Goal: Task Accomplishment & Management: Manage account settings

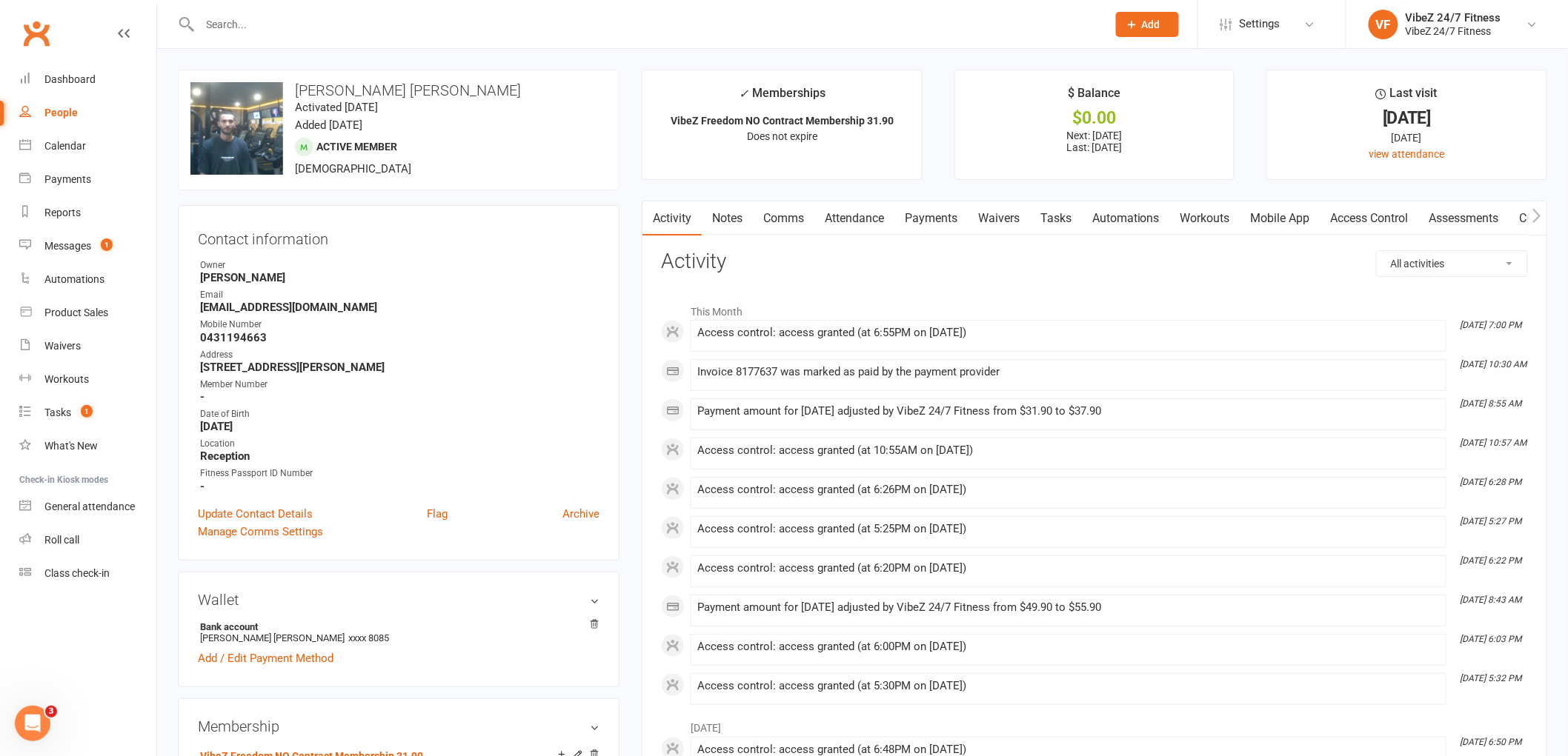
click at [929, 217] on link "Payments" at bounding box center [931, 219] width 73 height 34
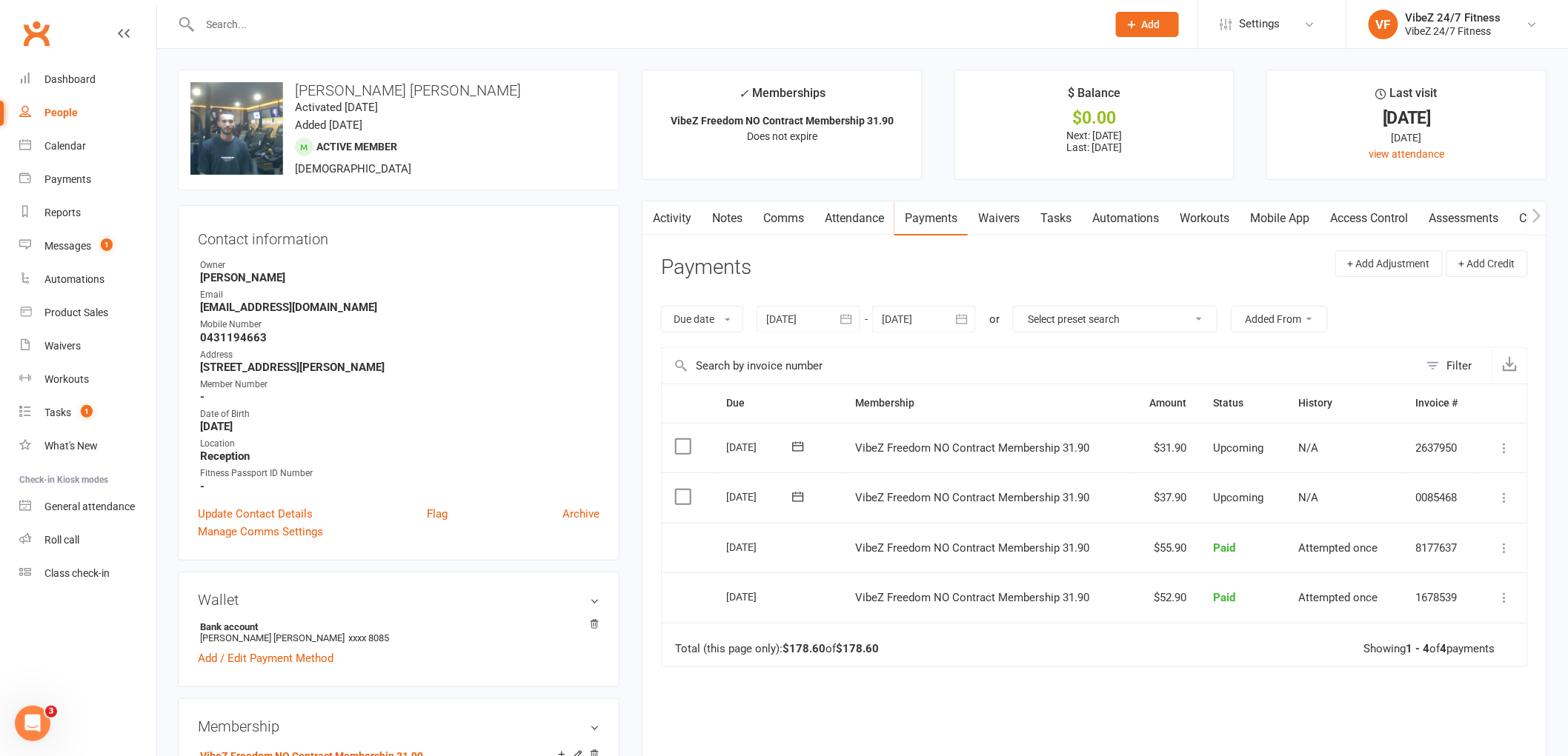
click at [1507, 494] on icon at bounding box center [1505, 497] width 15 height 15
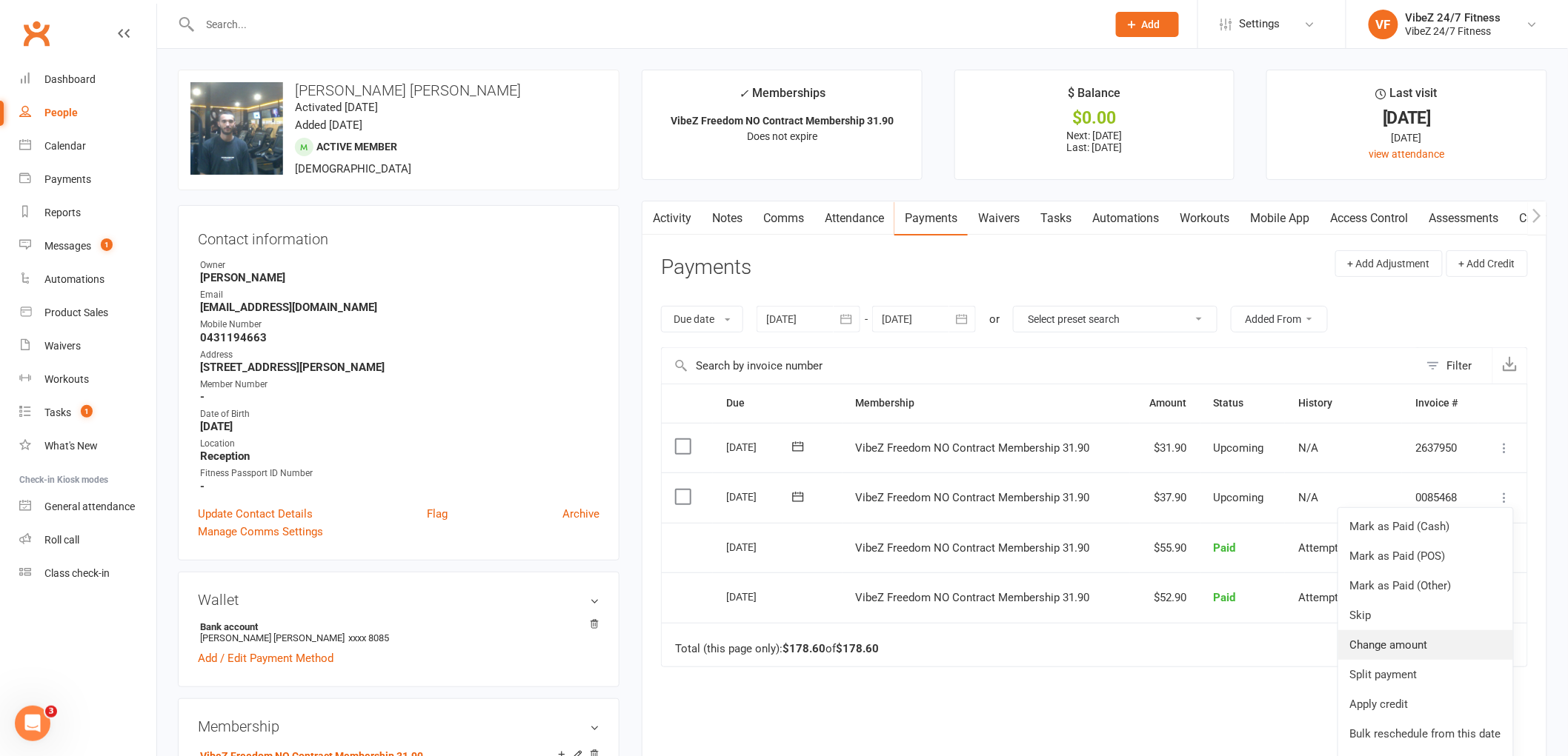
click at [1421, 646] on link "Change amount" at bounding box center [1426, 645] width 175 height 30
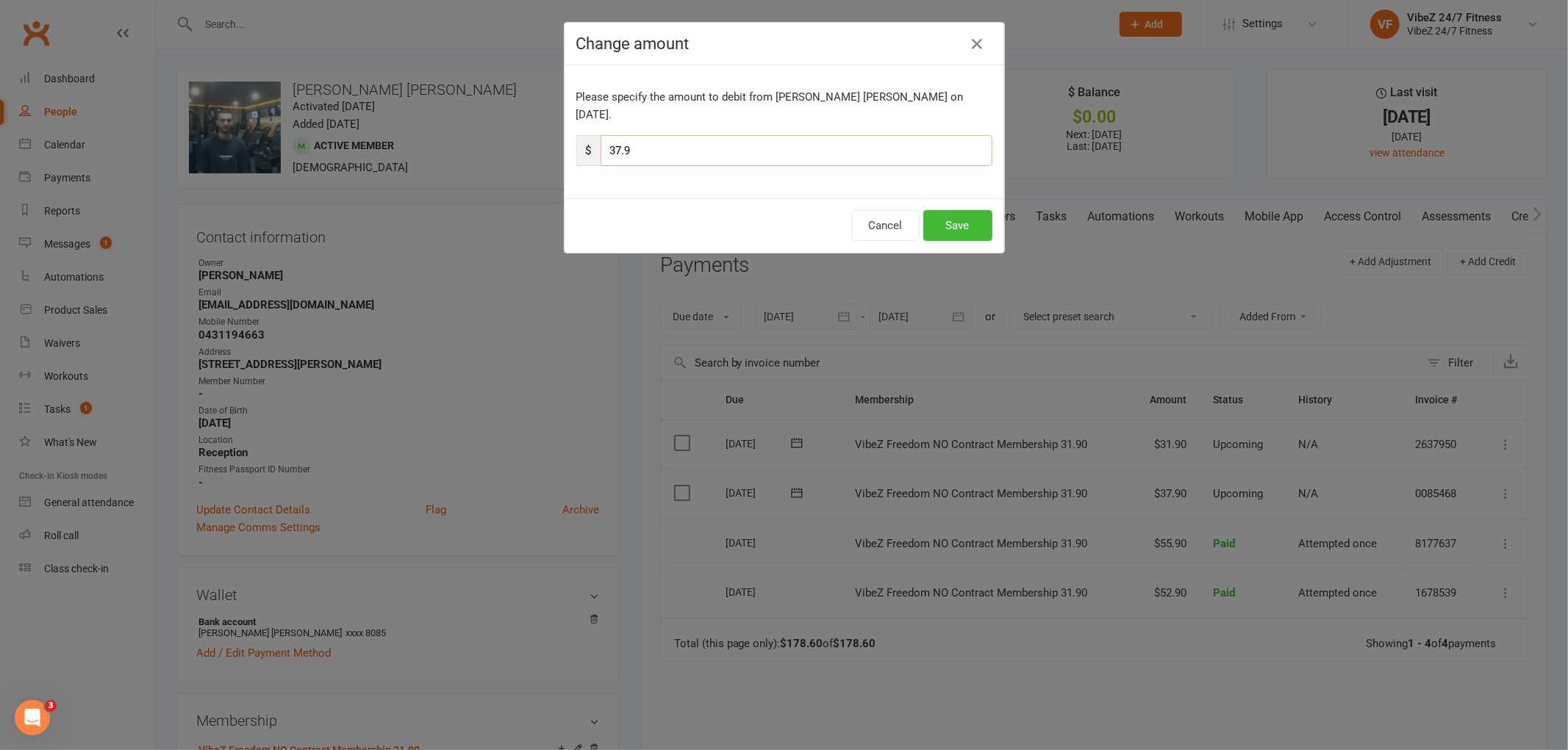
click at [616, 135] on input "37.9" at bounding box center [797, 151] width 392 height 31
type input "43.9"
click at [938, 210] on button "Save" at bounding box center [958, 226] width 69 height 31
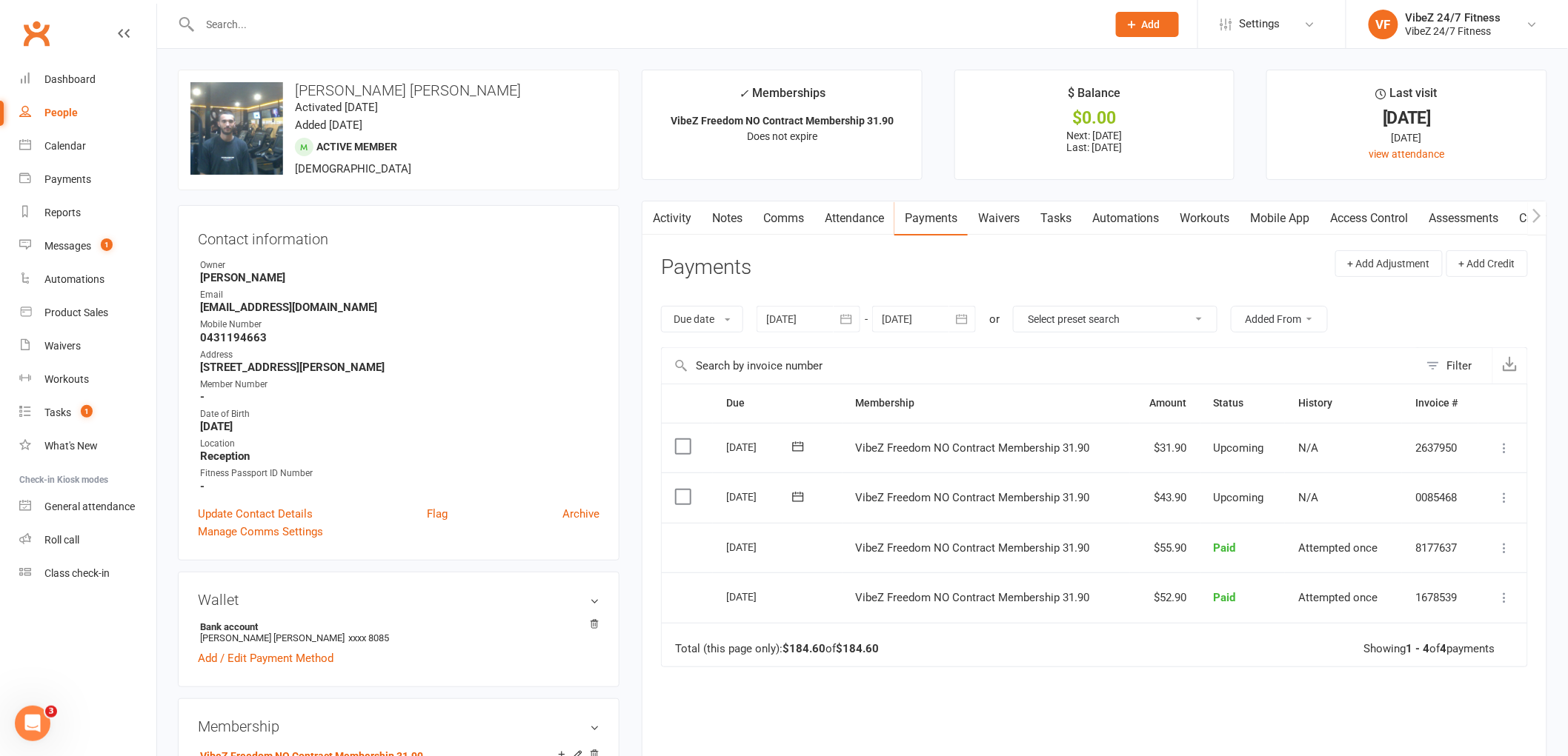
click at [669, 21] on input "text" at bounding box center [646, 24] width 901 height 21
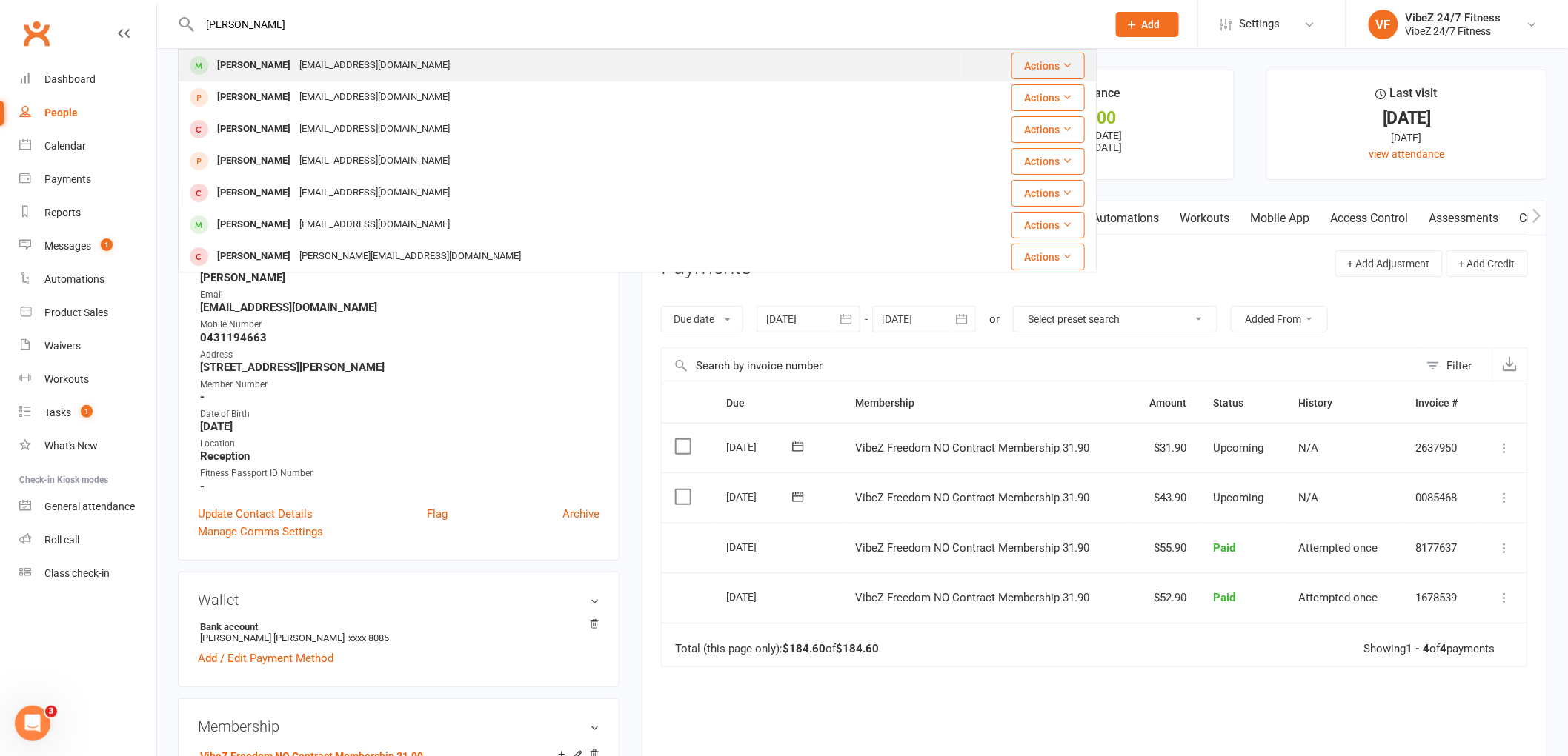
type input "[PERSON_NAME]"
click at [639, 55] on div "[PERSON_NAME] [EMAIL_ADDRESS][DOMAIN_NAME]" at bounding box center [570, 65] width 781 height 30
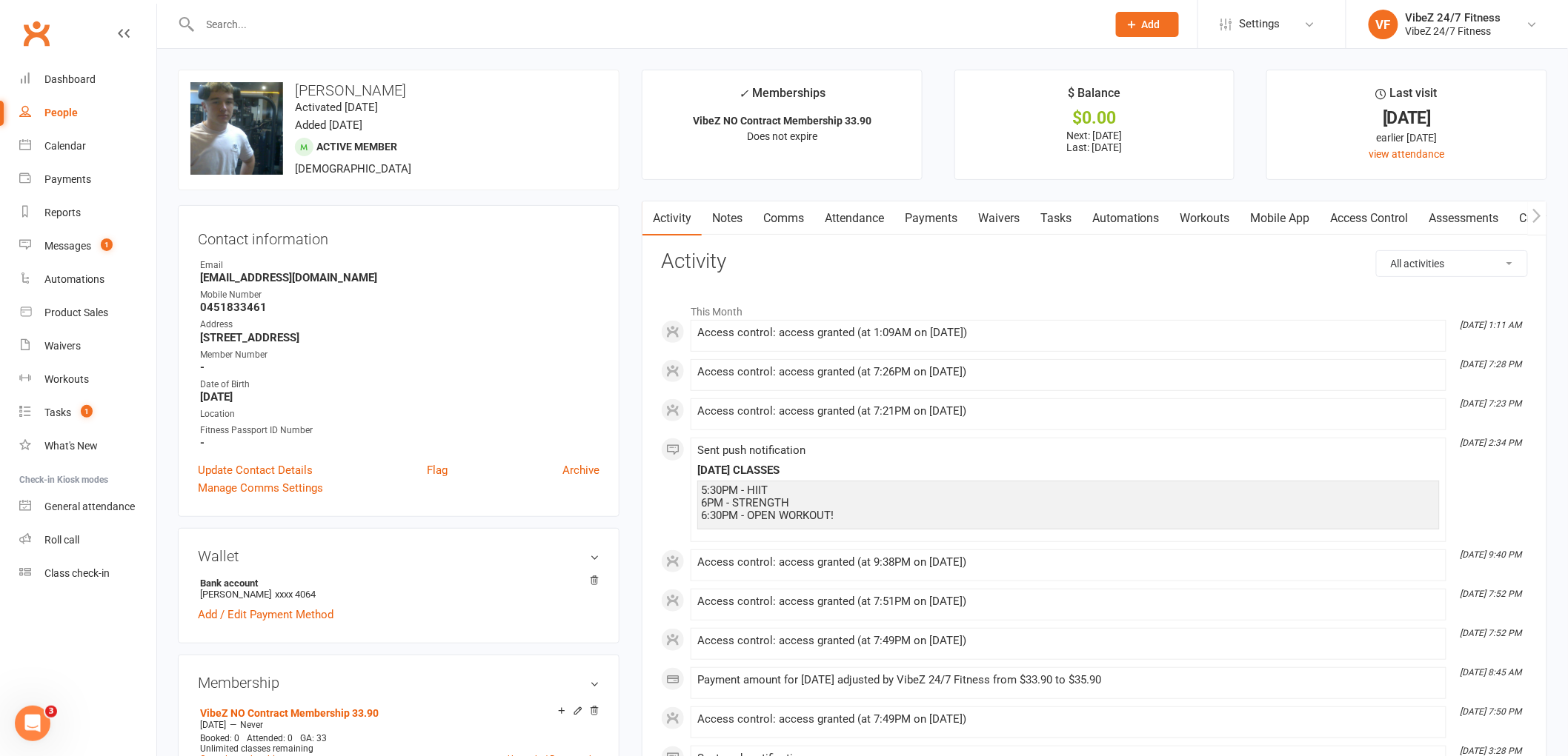
click at [934, 214] on link "Payments" at bounding box center [931, 219] width 73 height 34
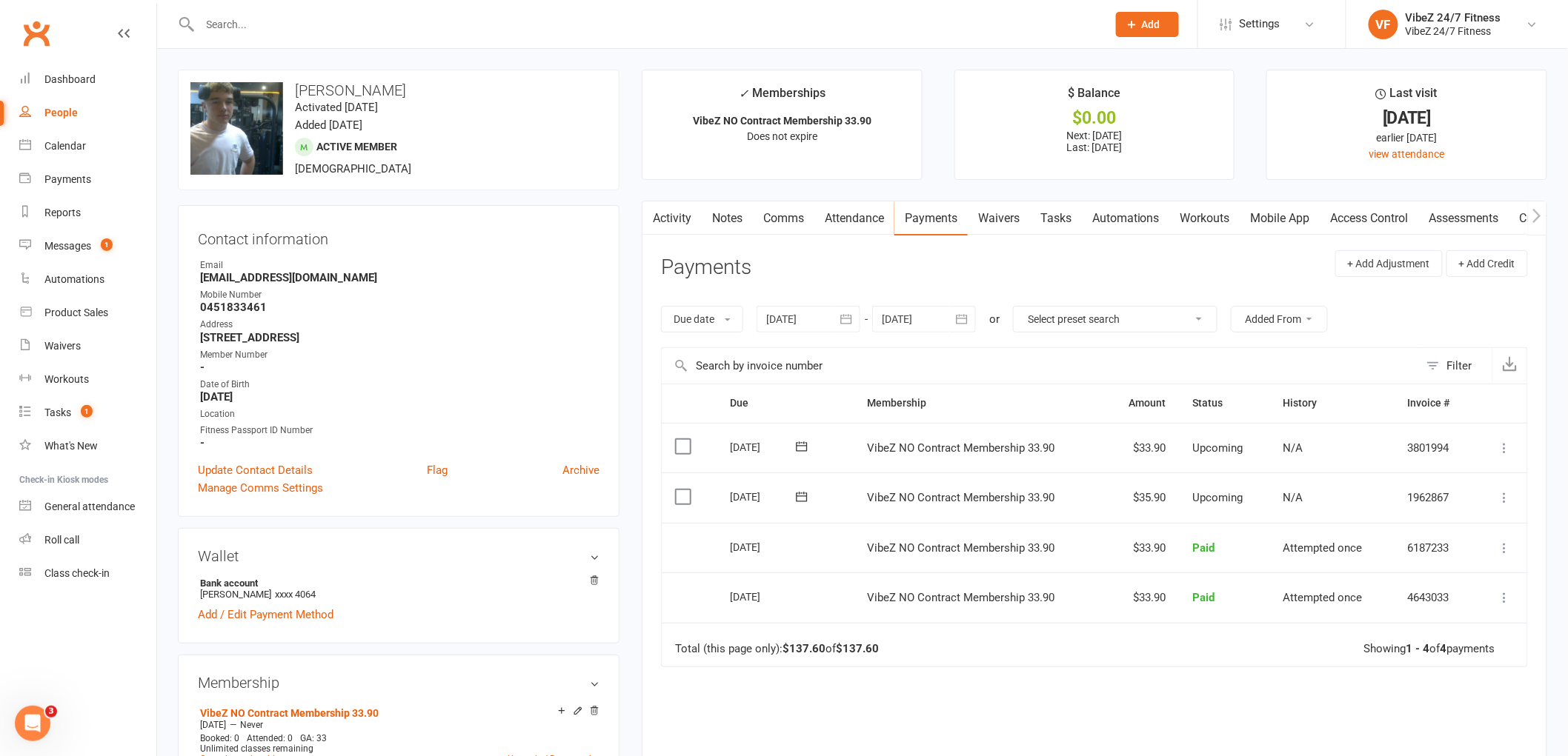
click at [1503, 498] on icon at bounding box center [1505, 497] width 15 height 15
click at [347, 21] on input "text" at bounding box center [646, 24] width 901 height 21
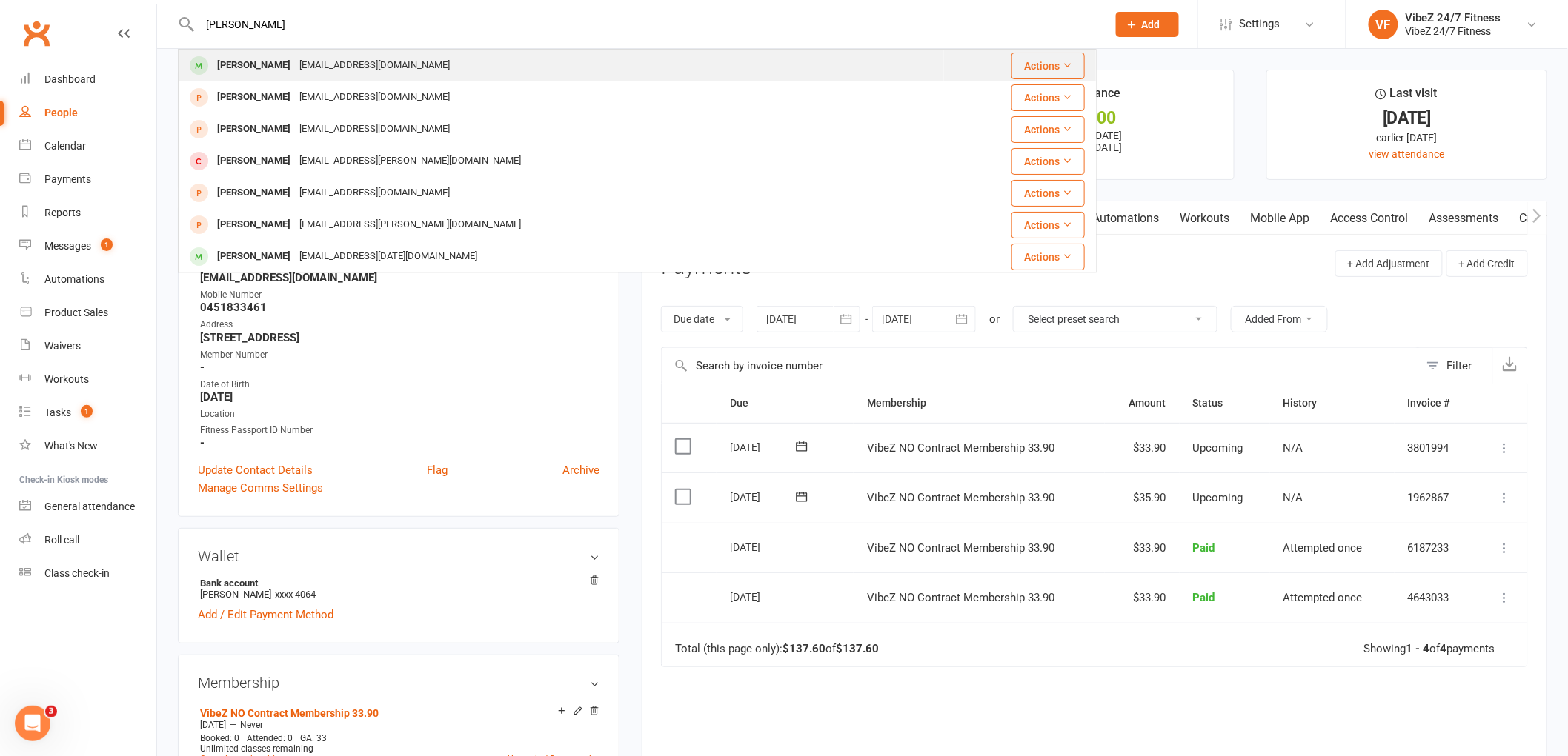
type input "[PERSON_NAME]"
click at [337, 59] on div "[EMAIL_ADDRESS][DOMAIN_NAME]" at bounding box center [374, 65] width 159 height 22
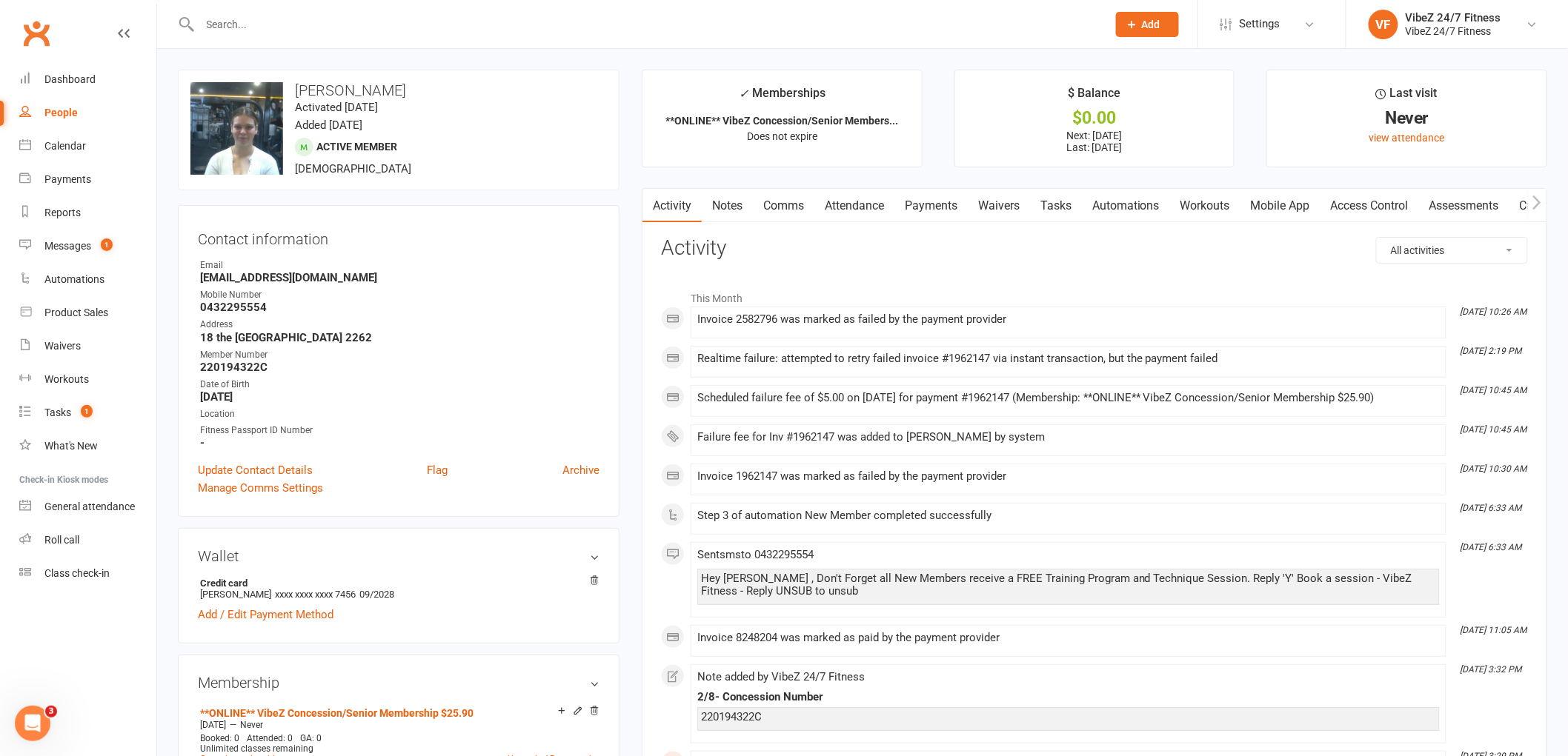
click at [936, 202] on link "Payments" at bounding box center [931, 206] width 73 height 34
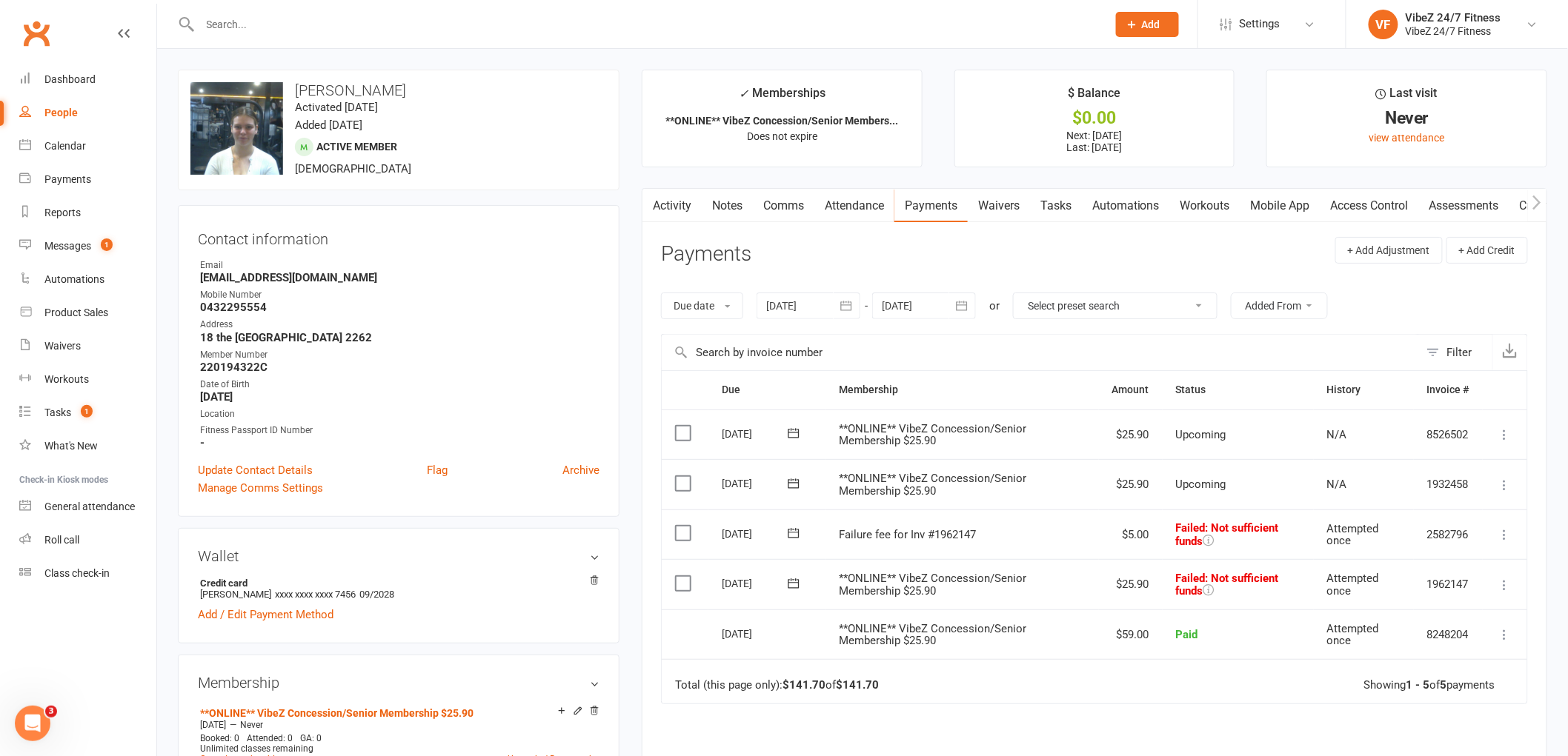
click at [1503, 536] on icon at bounding box center [1505, 535] width 15 height 15
click at [1401, 651] on link "Skip" at bounding box center [1440, 652] width 147 height 30
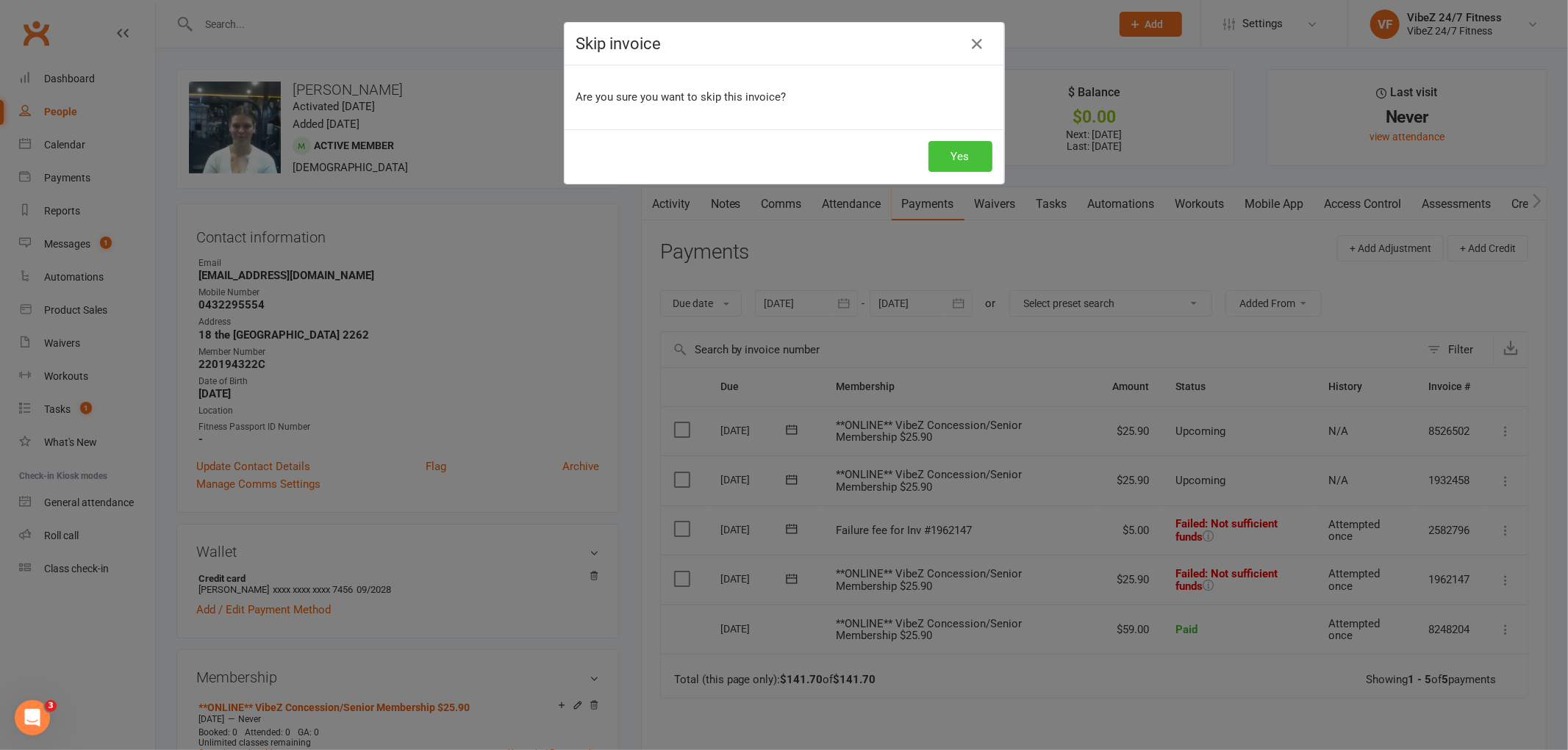
click at [954, 149] on button "Yes" at bounding box center [961, 156] width 64 height 31
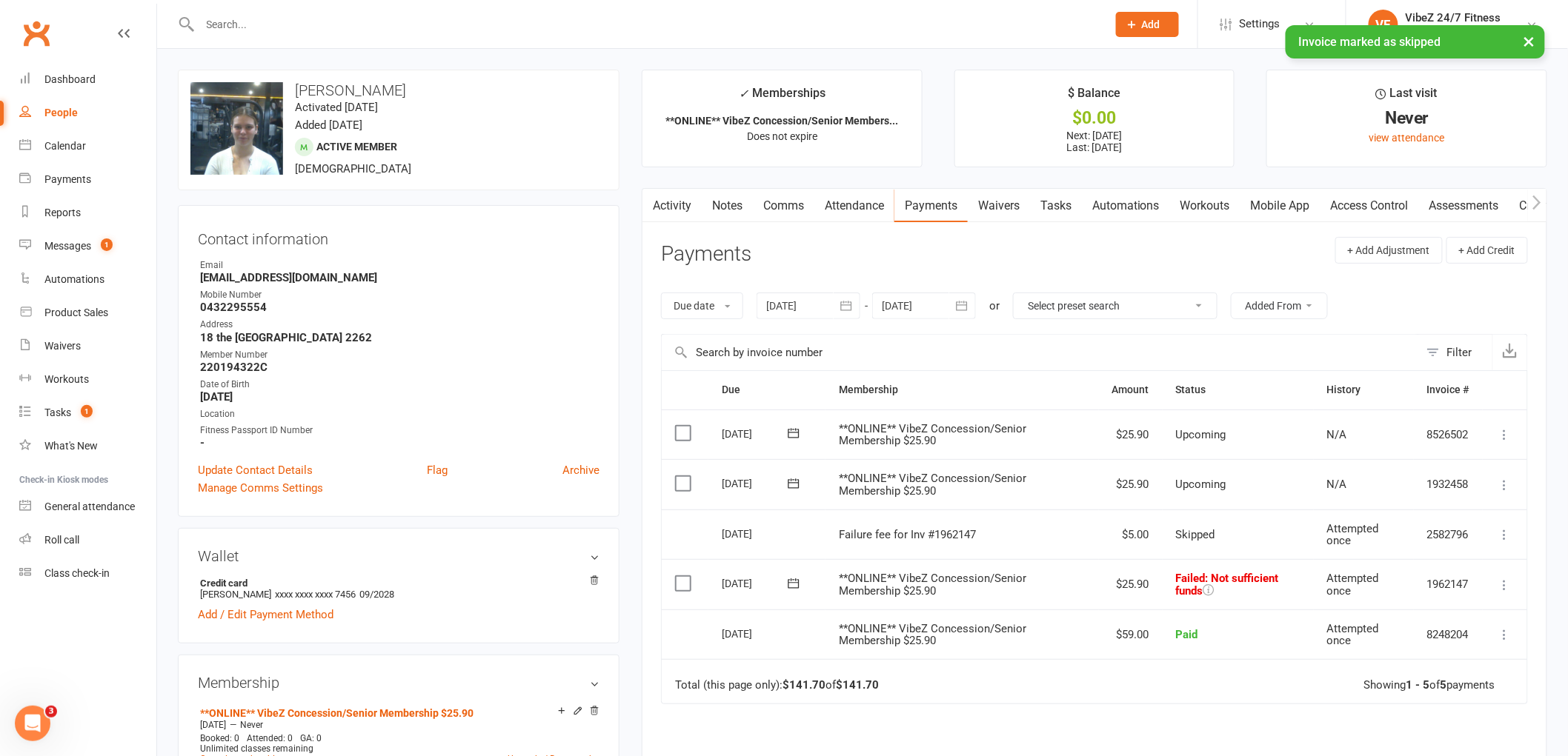
click at [1340, 210] on link "Access Control" at bounding box center [1370, 206] width 98 height 34
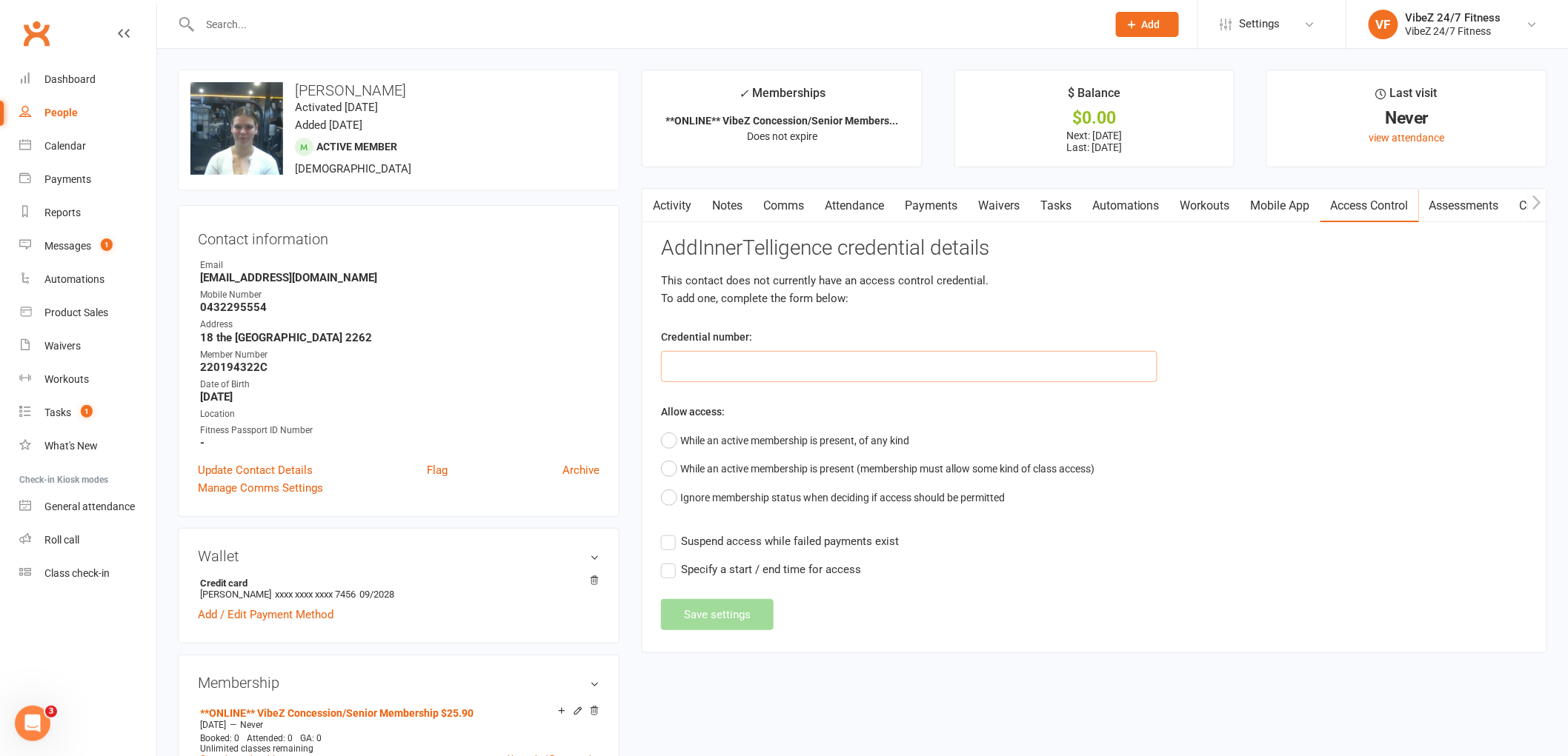
click at [950, 369] on input "text" at bounding box center [909, 367] width 497 height 31
type input "40179"
click at [669, 442] on button "While an active membership is present, of any kind" at bounding box center [785, 440] width 248 height 28
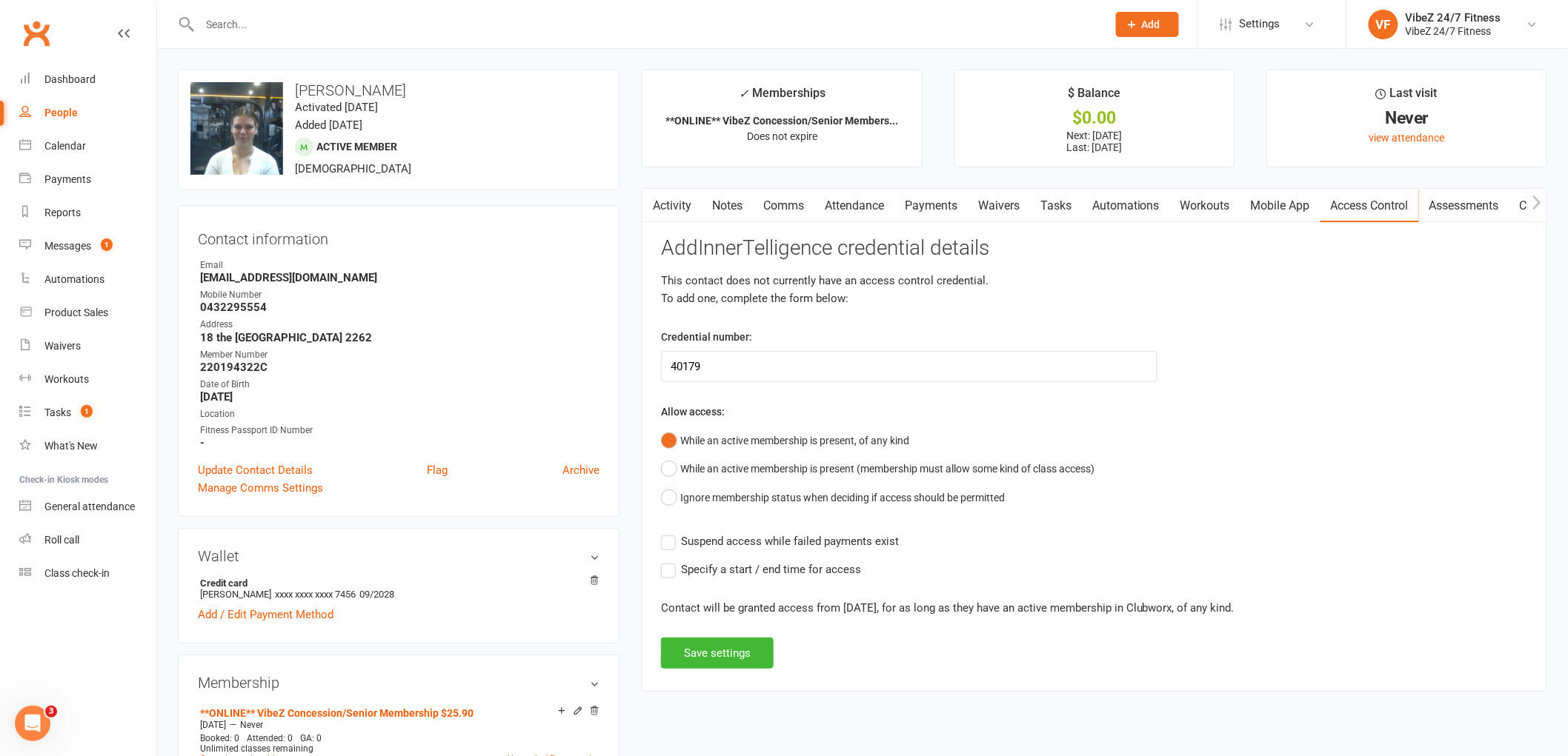
click at [671, 538] on label "Suspend access while failed payments exist" at bounding box center [780, 541] width 238 height 18
click at [671, 532] on input "Suspend access while failed payments exist" at bounding box center [780, 532] width 238 height 0
click at [738, 662] on button "Save settings" at bounding box center [717, 653] width 112 height 31
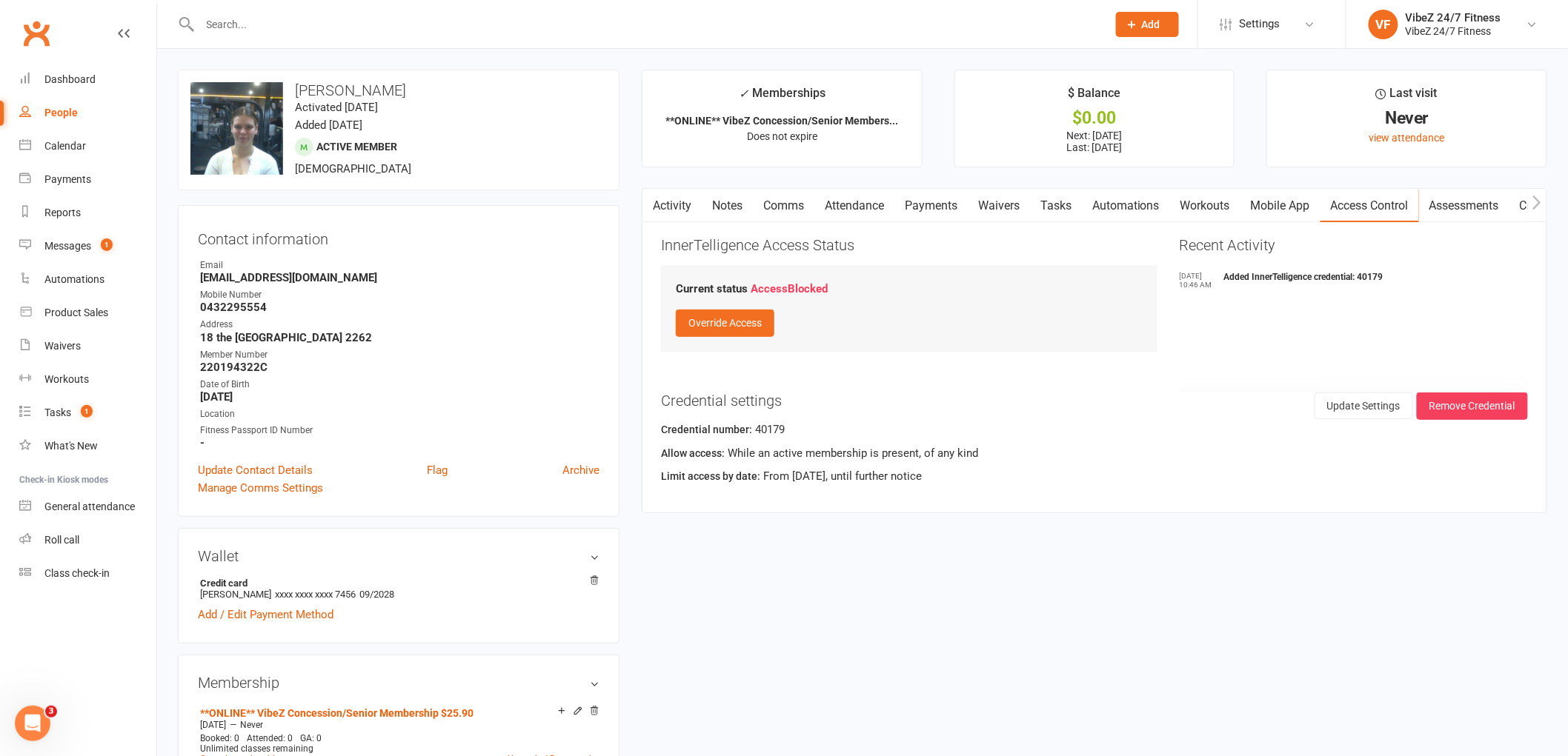
click at [918, 202] on link "Payments" at bounding box center [931, 206] width 73 height 34
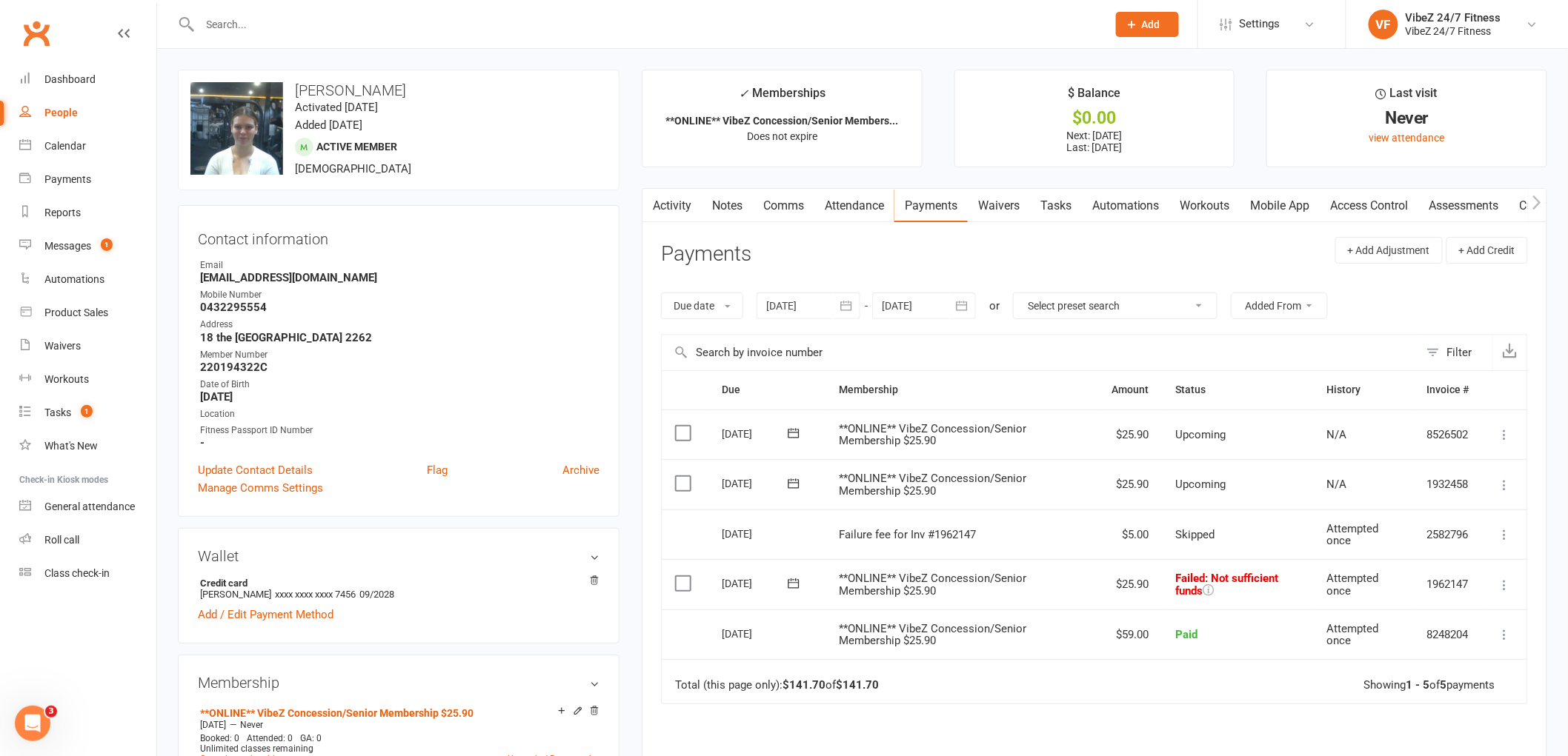
click at [1506, 589] on icon at bounding box center [1505, 585] width 15 height 15
click at [1443, 646] on link "Mark as Paid (POS)" at bounding box center [1440, 644] width 147 height 30
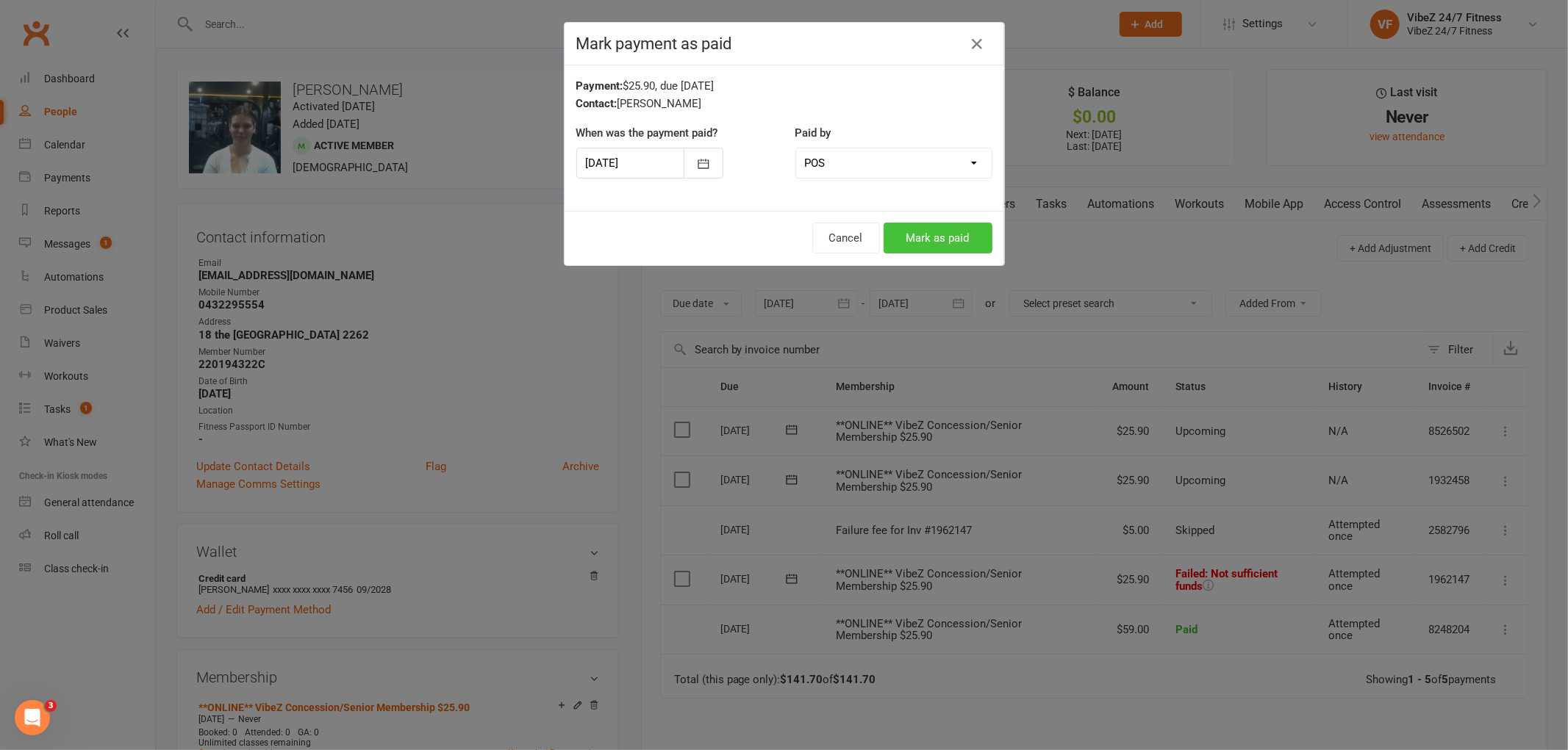
click at [959, 233] on button "Mark as paid" at bounding box center [938, 238] width 109 height 31
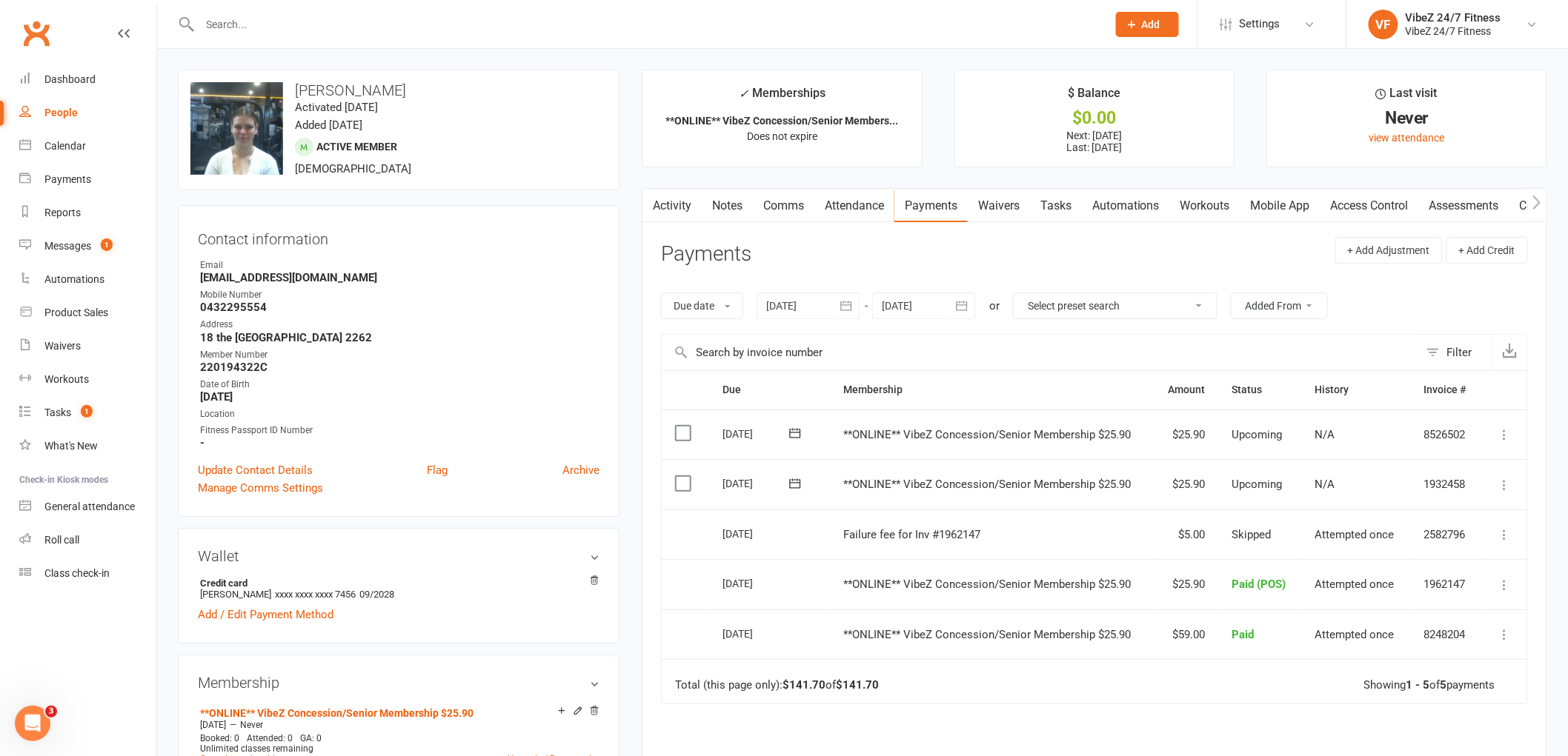
click at [465, 23] on input "text" at bounding box center [646, 24] width 901 height 21
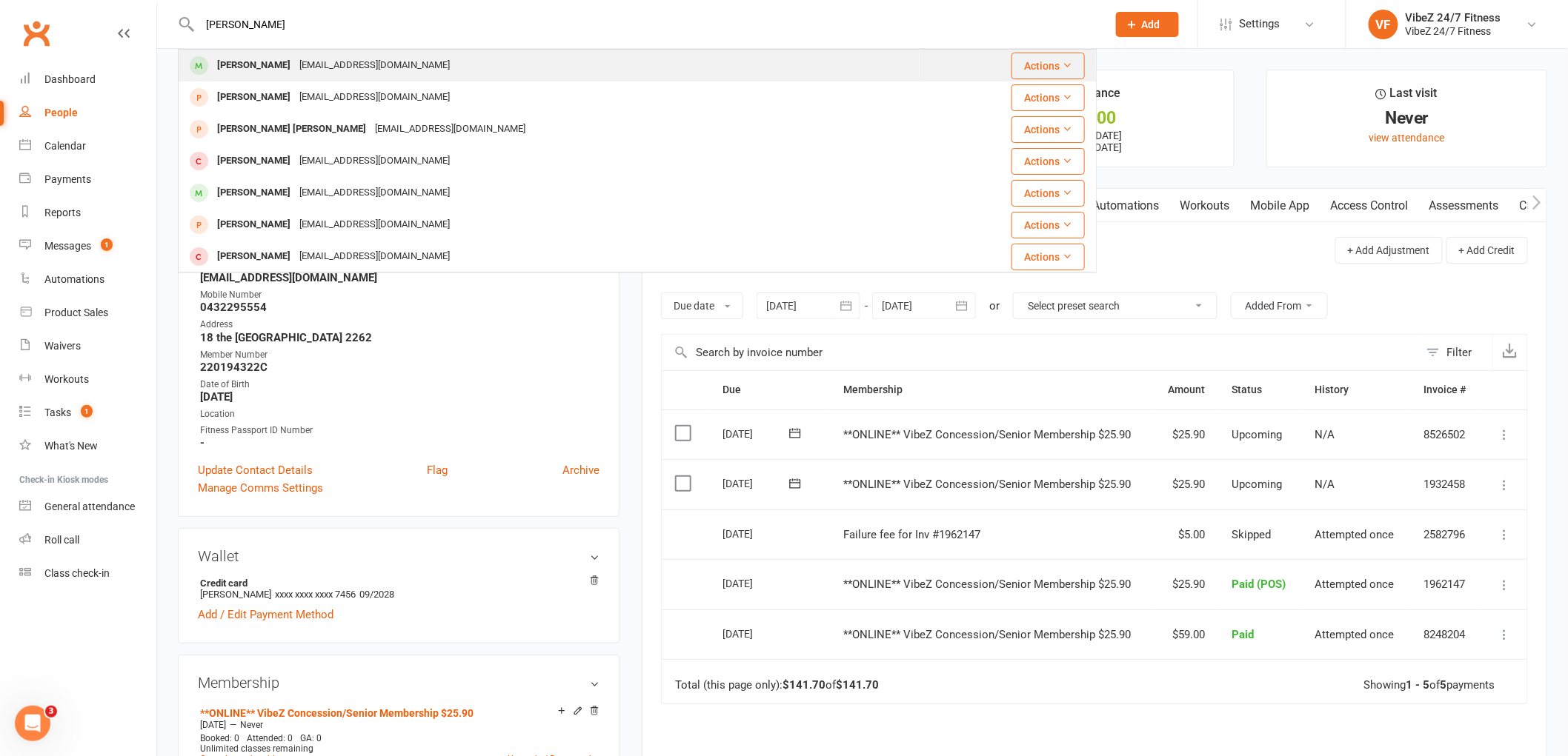
type input "[PERSON_NAME]"
click at [440, 54] on div "[PERSON_NAME] [EMAIL_ADDRESS][DOMAIN_NAME]" at bounding box center [549, 65] width 740 height 30
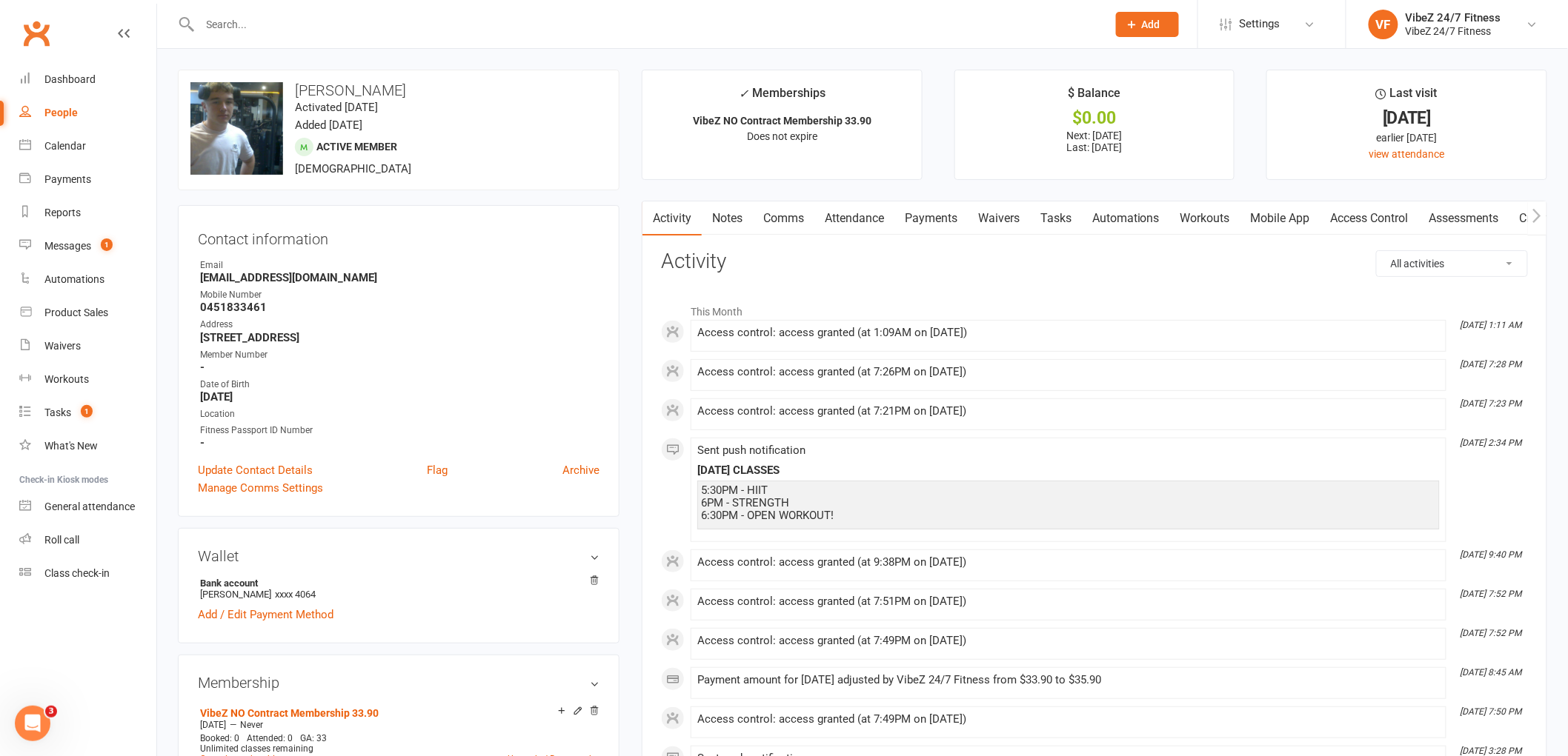
click at [947, 217] on link "Payments" at bounding box center [931, 219] width 73 height 34
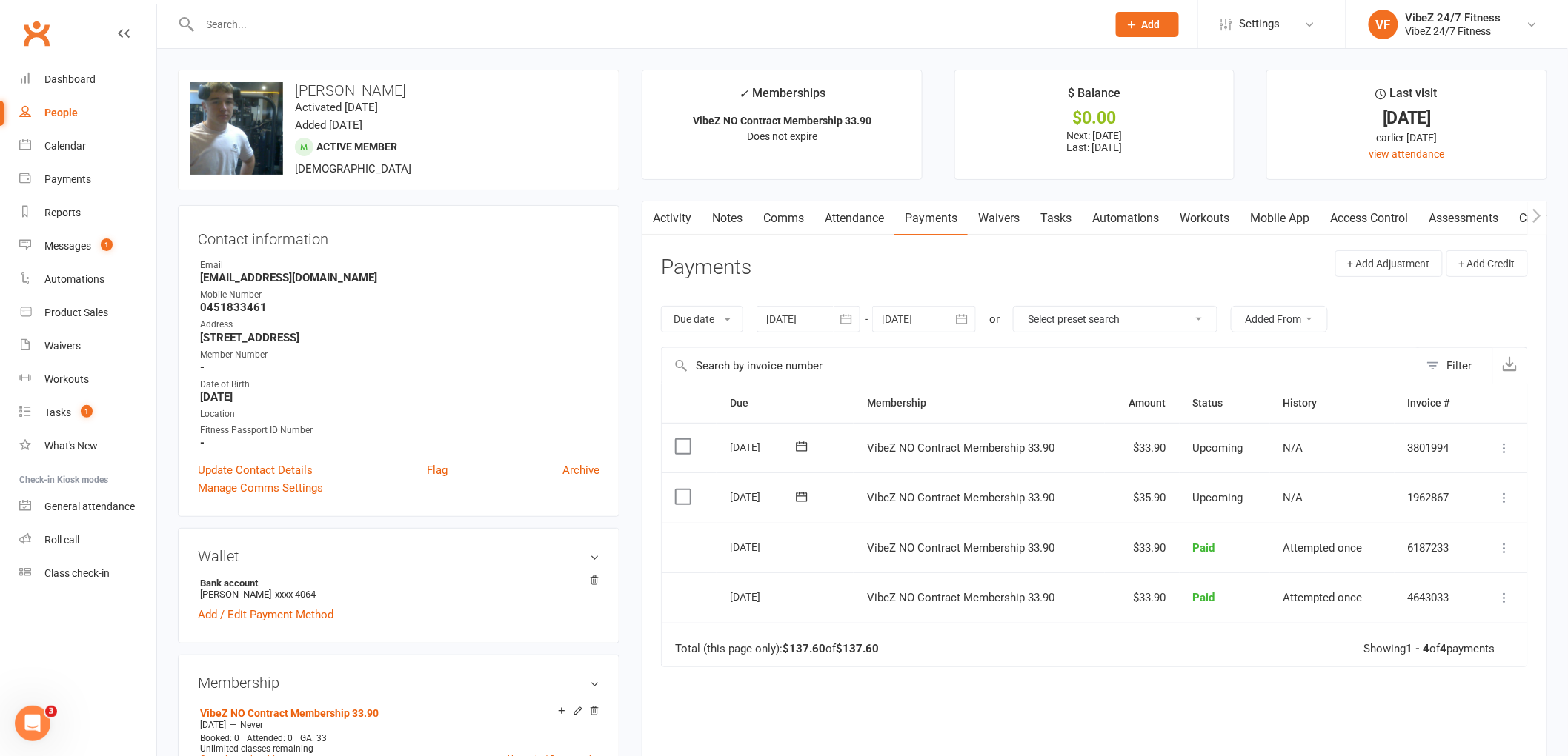
click at [1502, 495] on icon at bounding box center [1505, 497] width 15 height 15
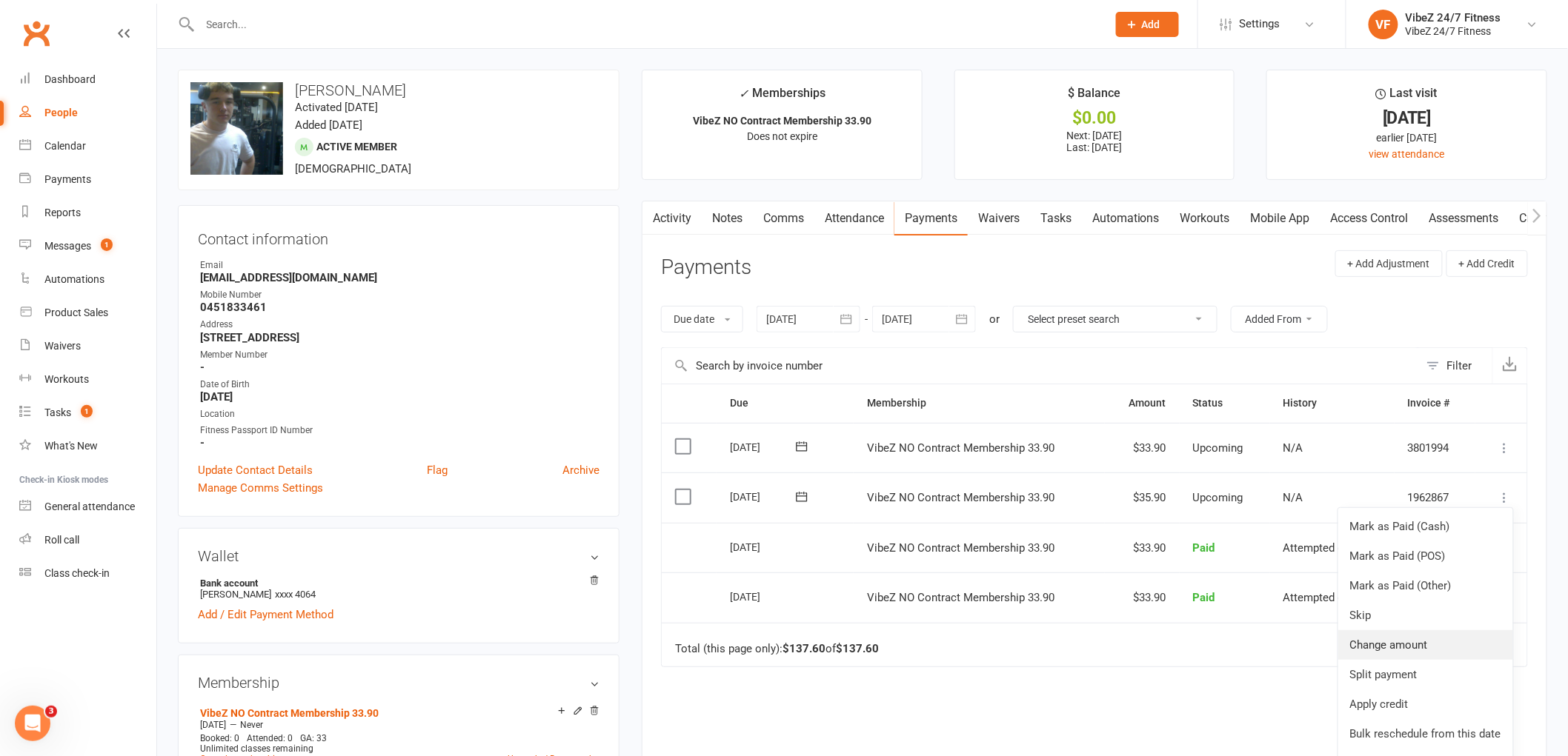
click at [1404, 637] on link "Change amount" at bounding box center [1426, 645] width 175 height 30
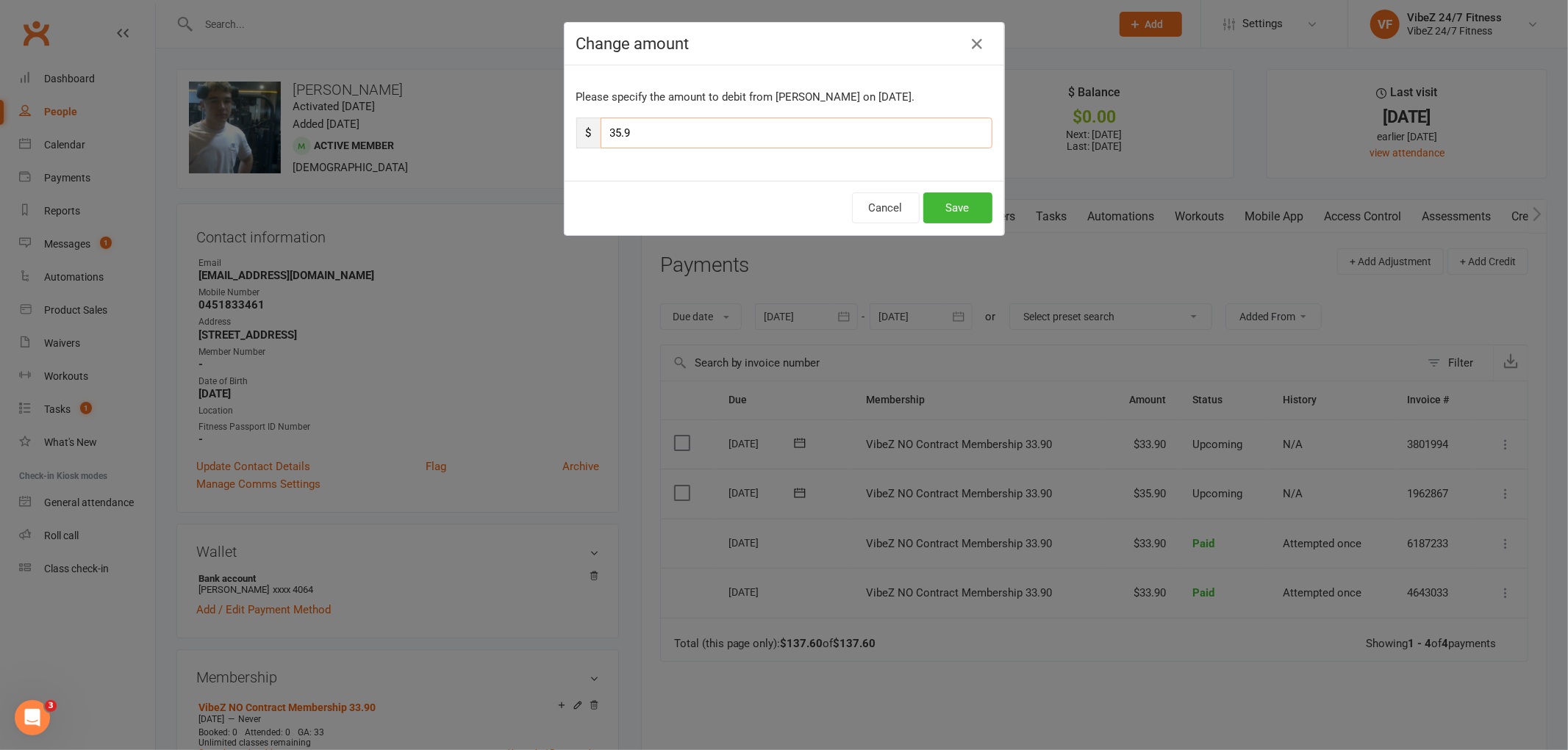
click at [617, 135] on input "35.9" at bounding box center [797, 133] width 392 height 31
type input "37.9"
click at [937, 202] on button "Save" at bounding box center [958, 208] width 69 height 31
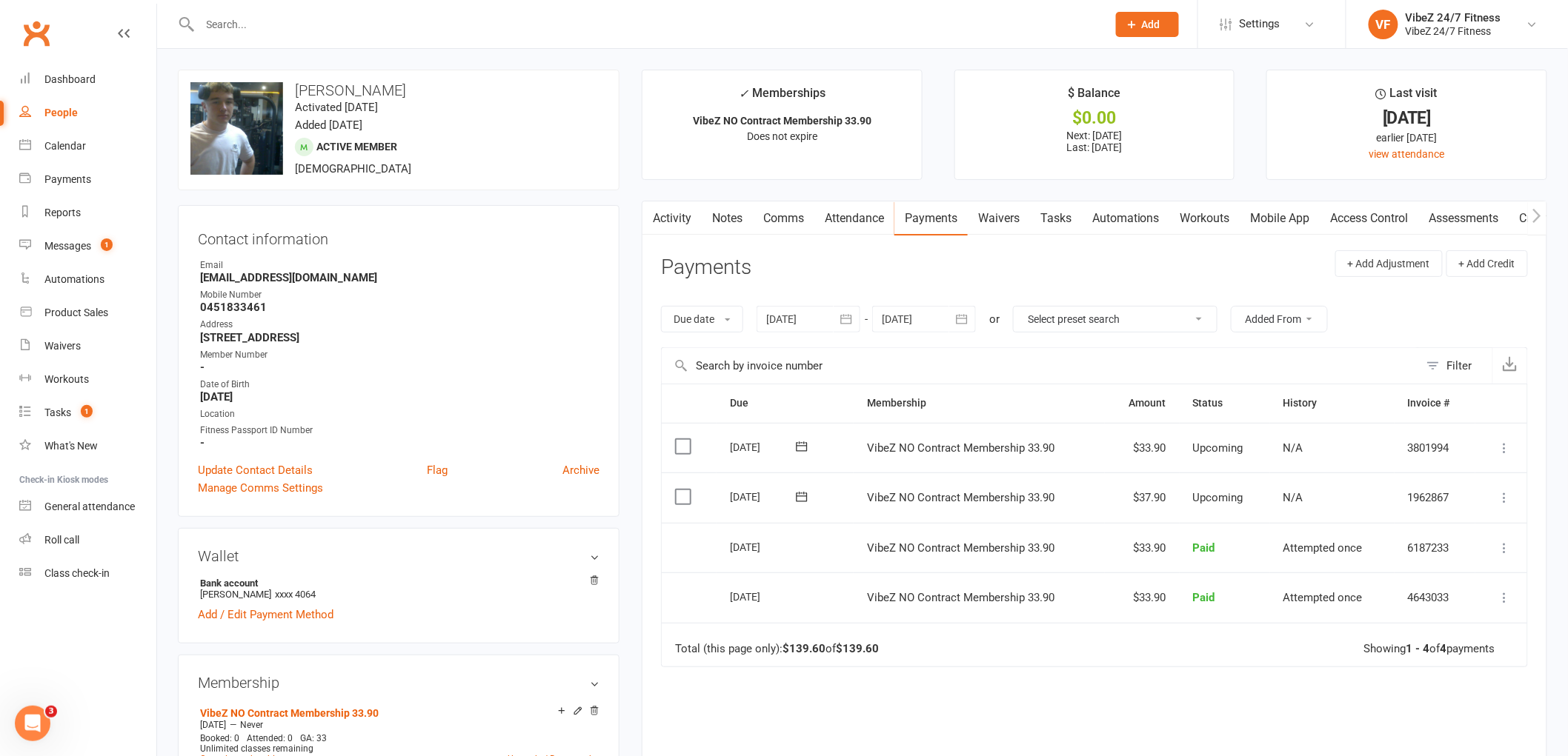
click at [676, 19] on input "text" at bounding box center [646, 24] width 901 height 21
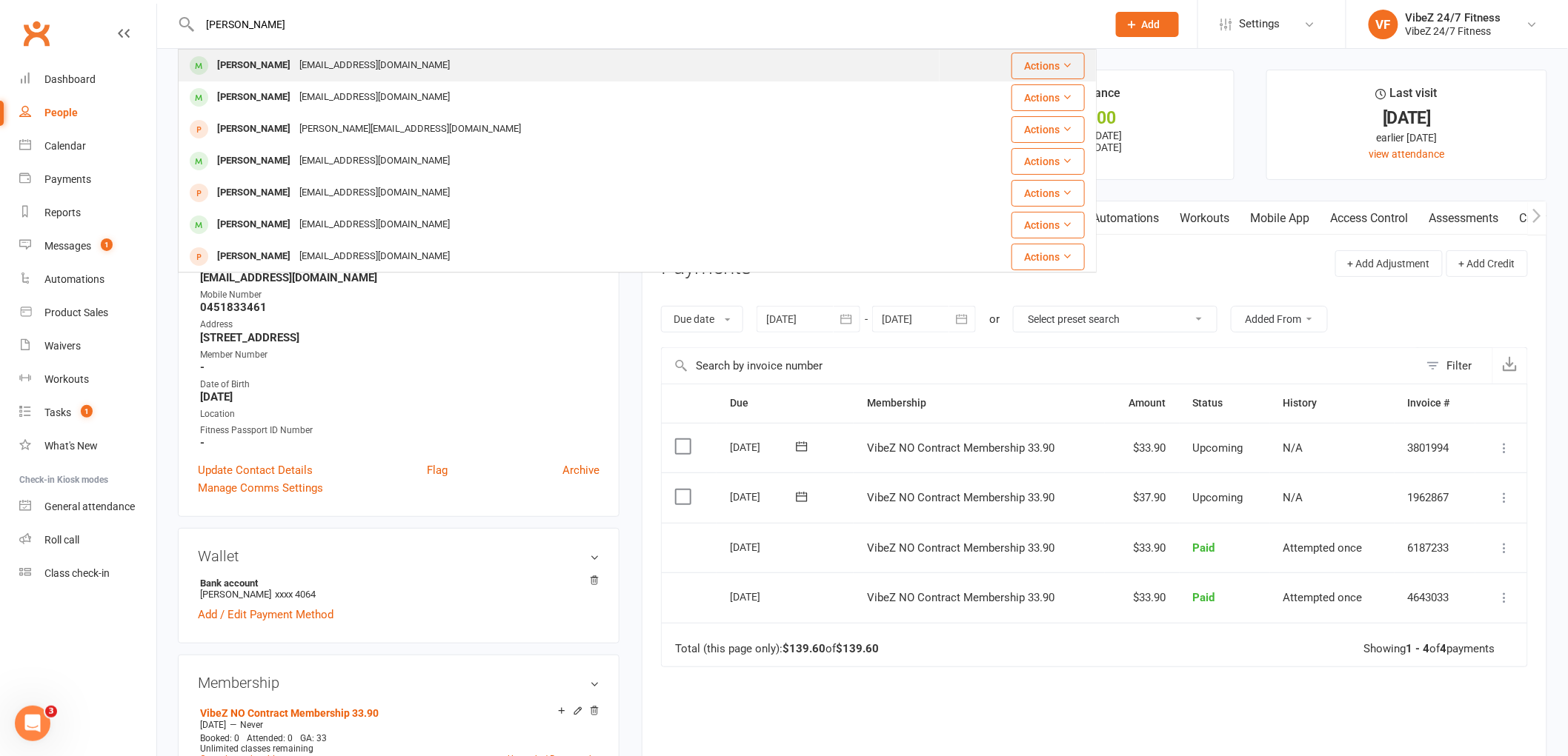
type input "[PERSON_NAME]"
click at [595, 62] on div "[PERSON_NAME] [EMAIL_ADDRESS][DOMAIN_NAME]" at bounding box center [559, 65] width 759 height 30
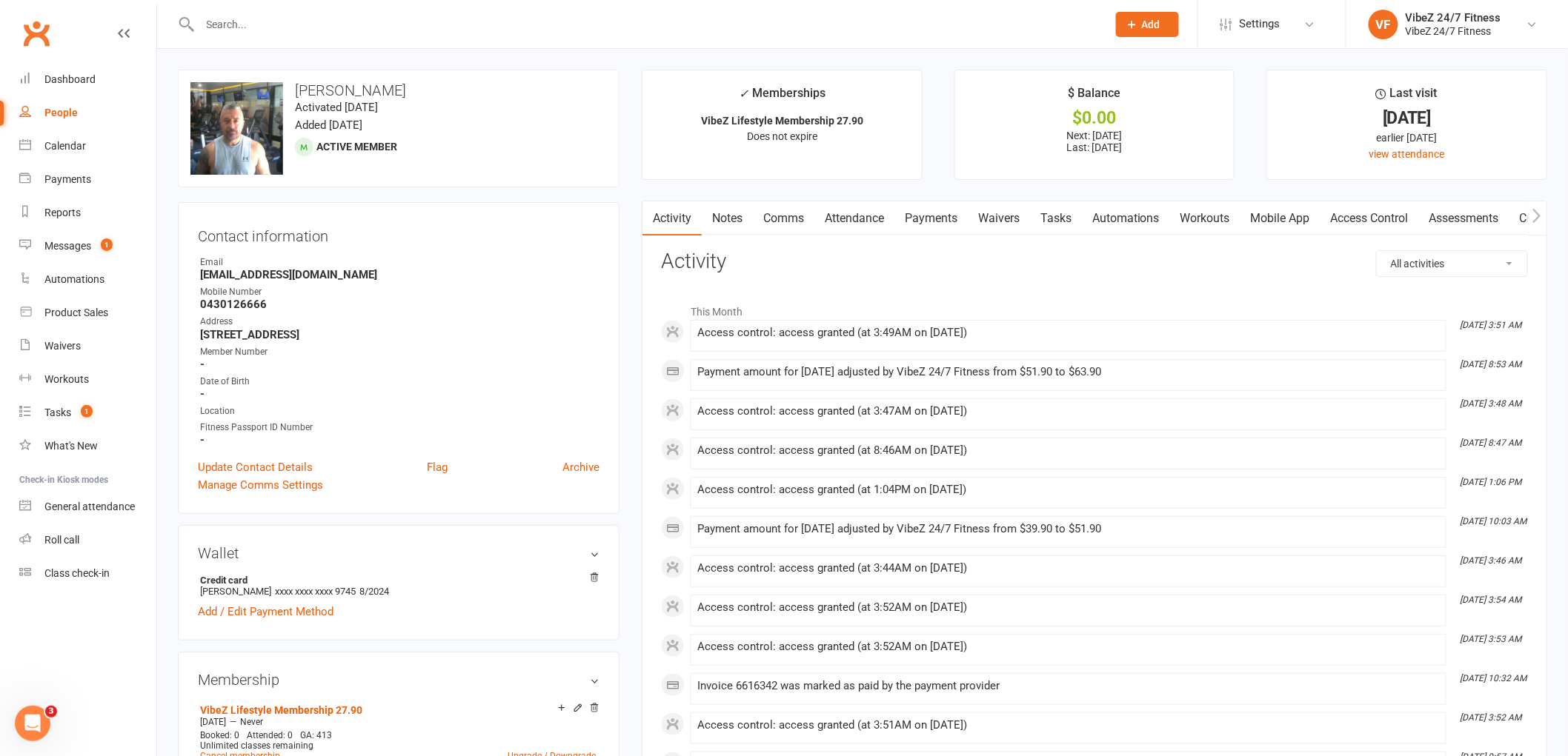
click at [906, 224] on link "Payments" at bounding box center [931, 219] width 73 height 34
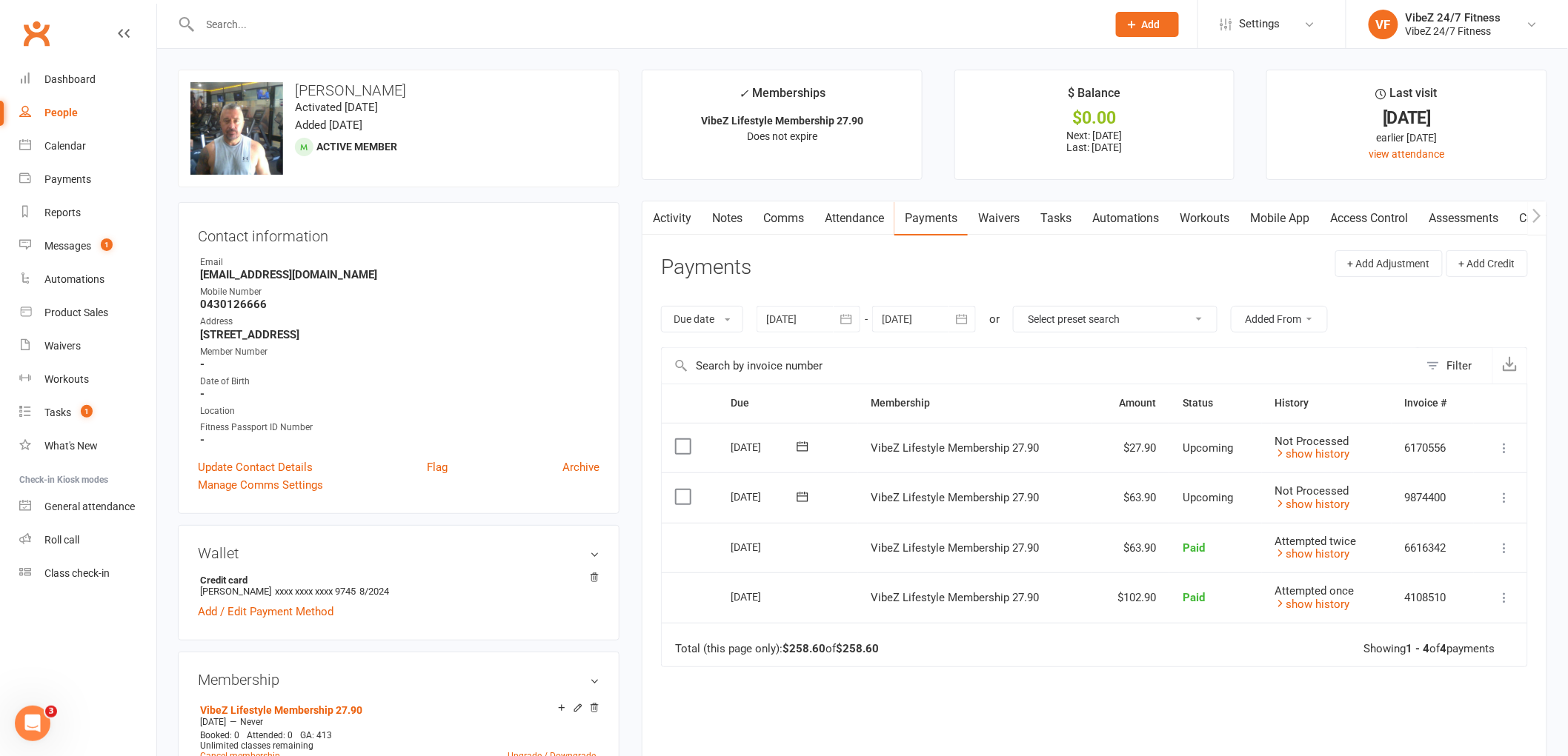
click at [1506, 491] on icon at bounding box center [1505, 497] width 15 height 15
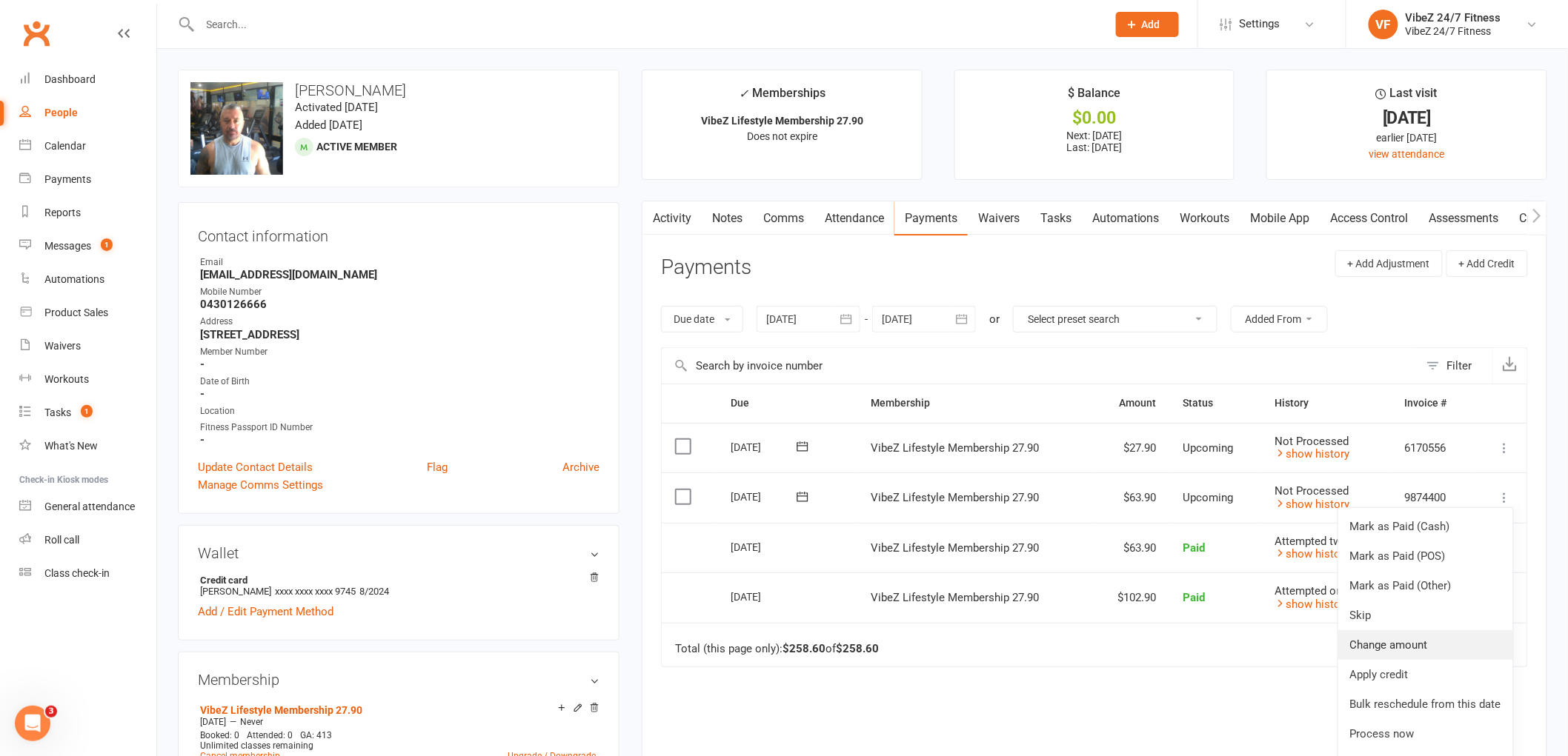
click at [1414, 643] on link "Change amount" at bounding box center [1426, 645] width 175 height 30
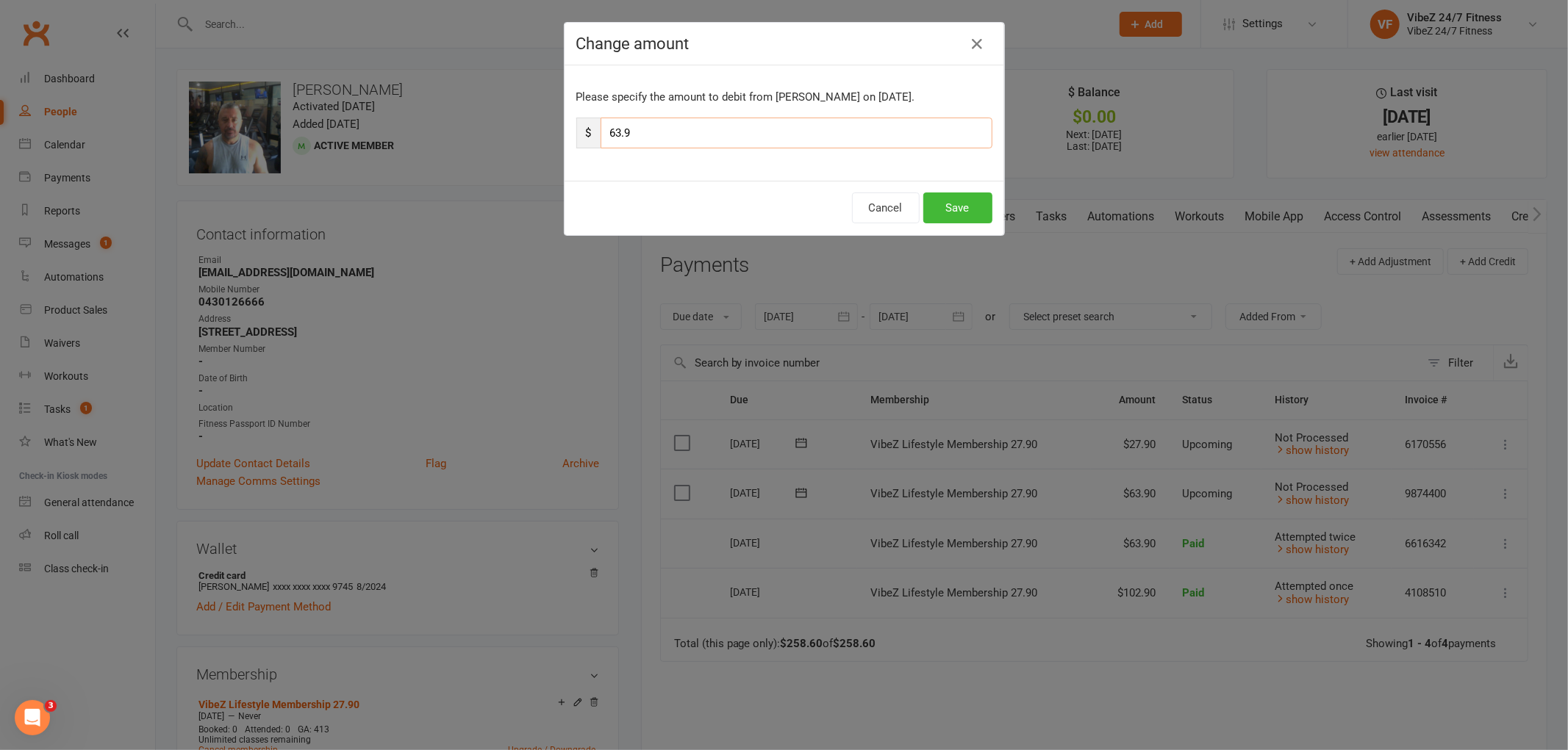
click at [617, 133] on input "63.9" at bounding box center [797, 133] width 392 height 31
type input "69.9"
click at [943, 215] on button "Save" at bounding box center [958, 208] width 69 height 31
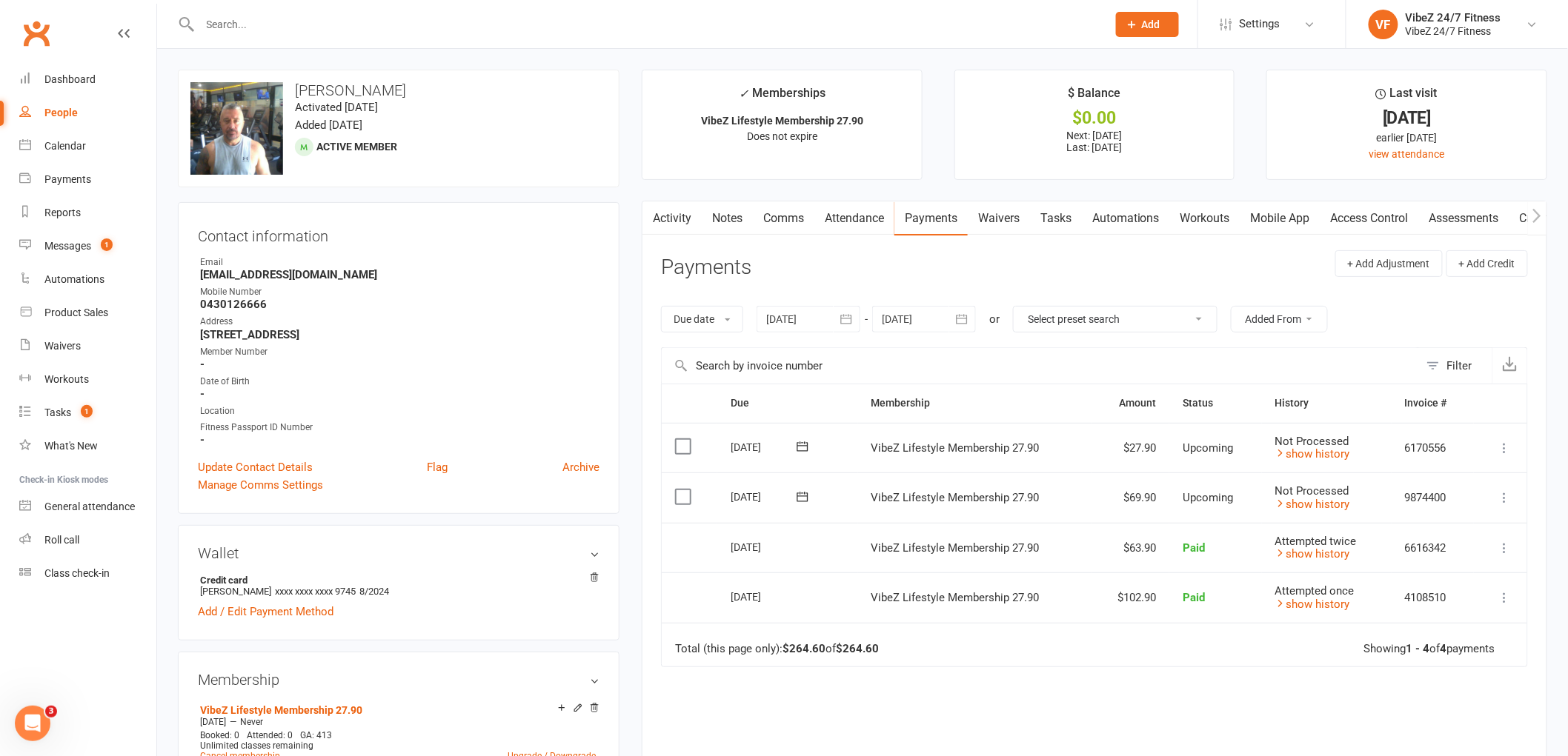
click at [314, 27] on input "text" at bounding box center [646, 24] width 901 height 21
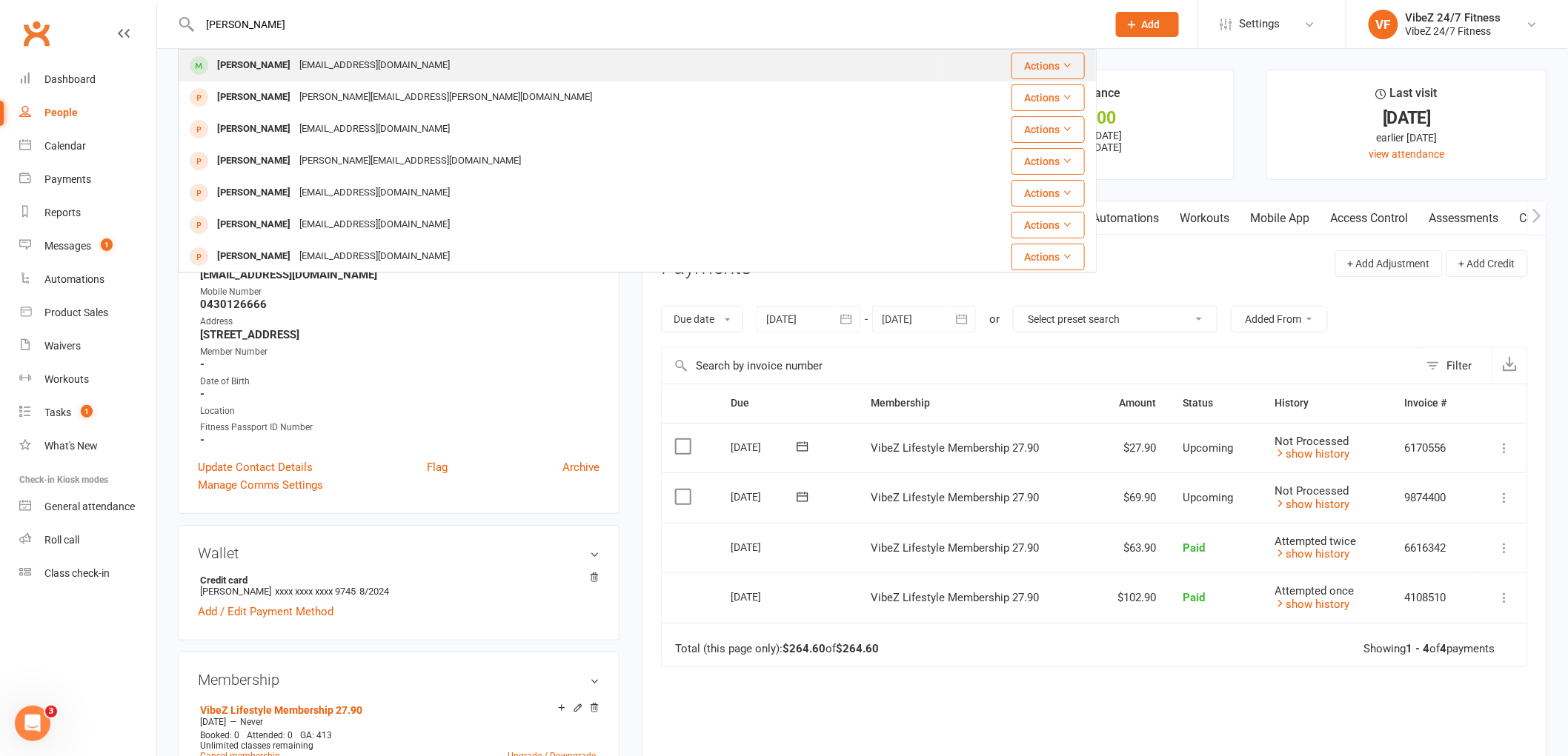
type input "[PERSON_NAME]"
click at [349, 56] on div "[EMAIL_ADDRESS][DOMAIN_NAME]" at bounding box center [374, 65] width 159 height 22
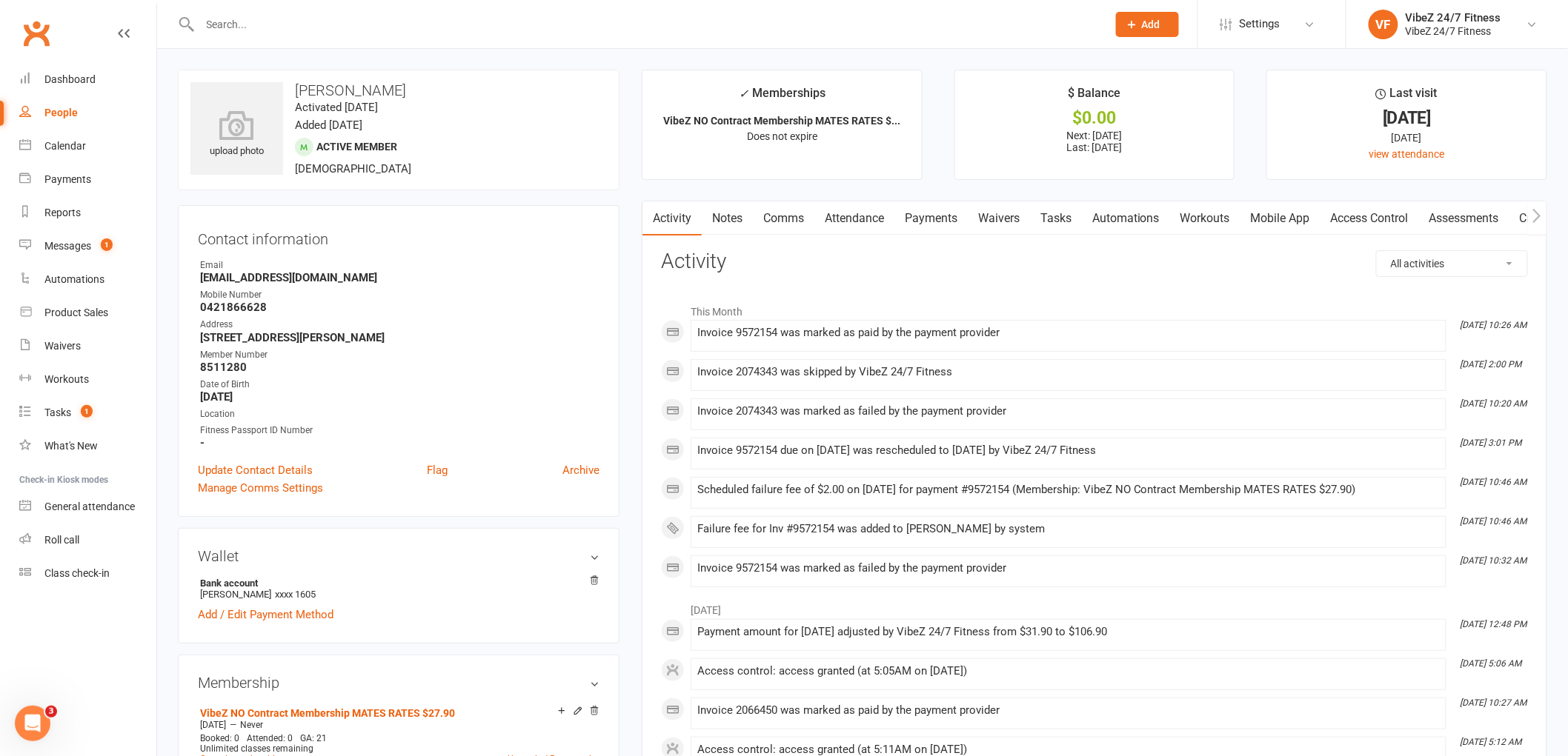
click at [931, 218] on link "Payments" at bounding box center [931, 219] width 73 height 34
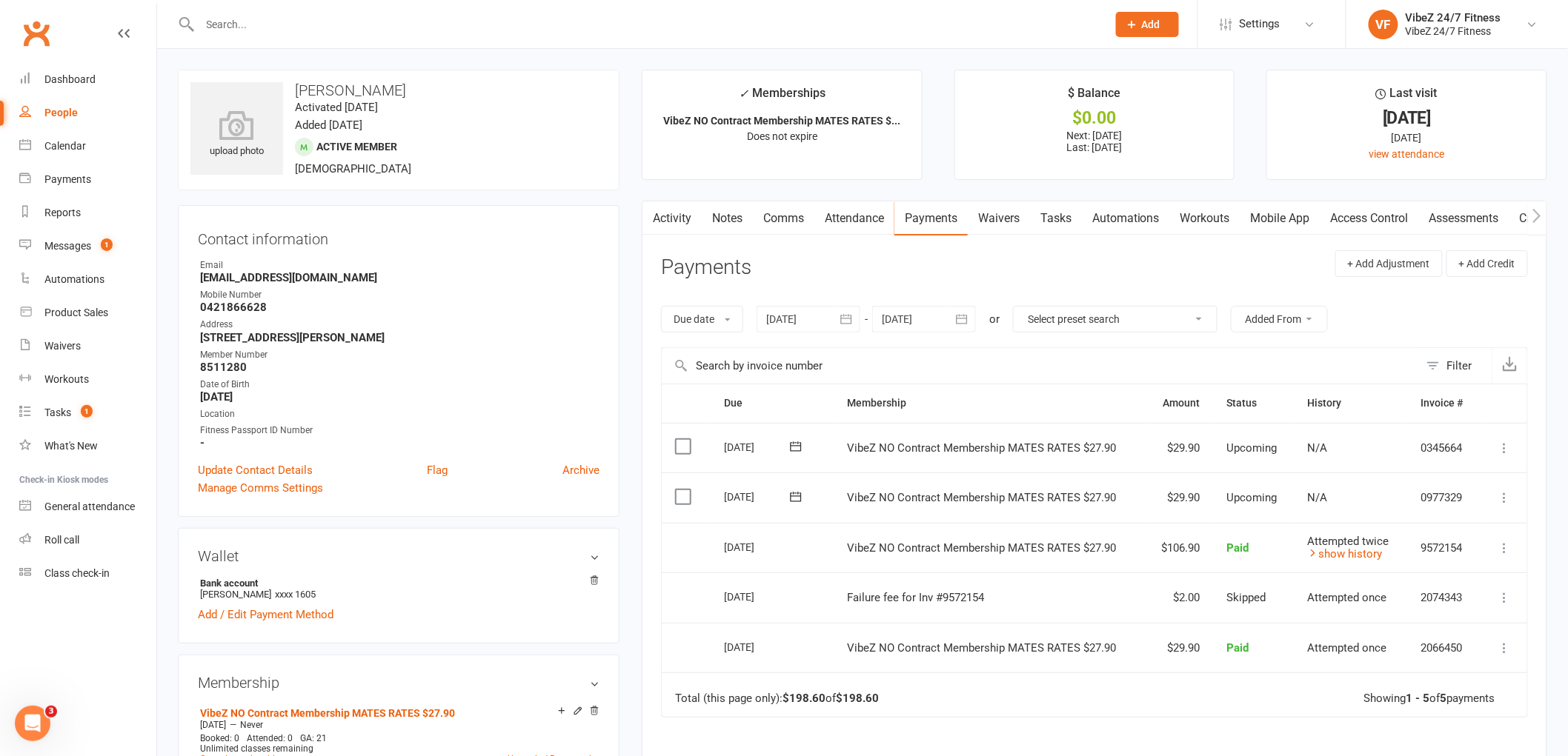
click at [1506, 502] on icon at bounding box center [1505, 497] width 15 height 15
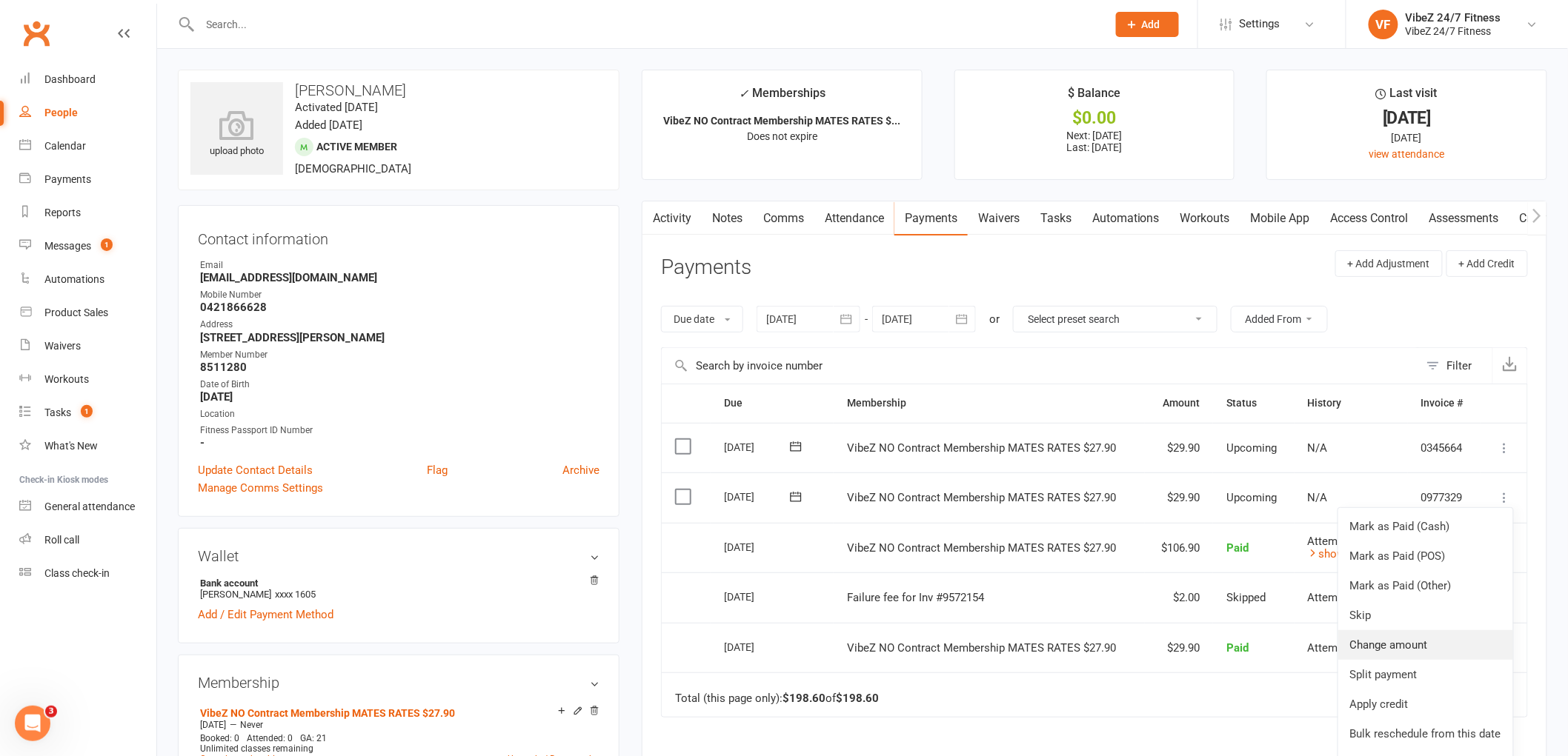
click at [1435, 645] on link "Change amount" at bounding box center [1426, 645] width 175 height 30
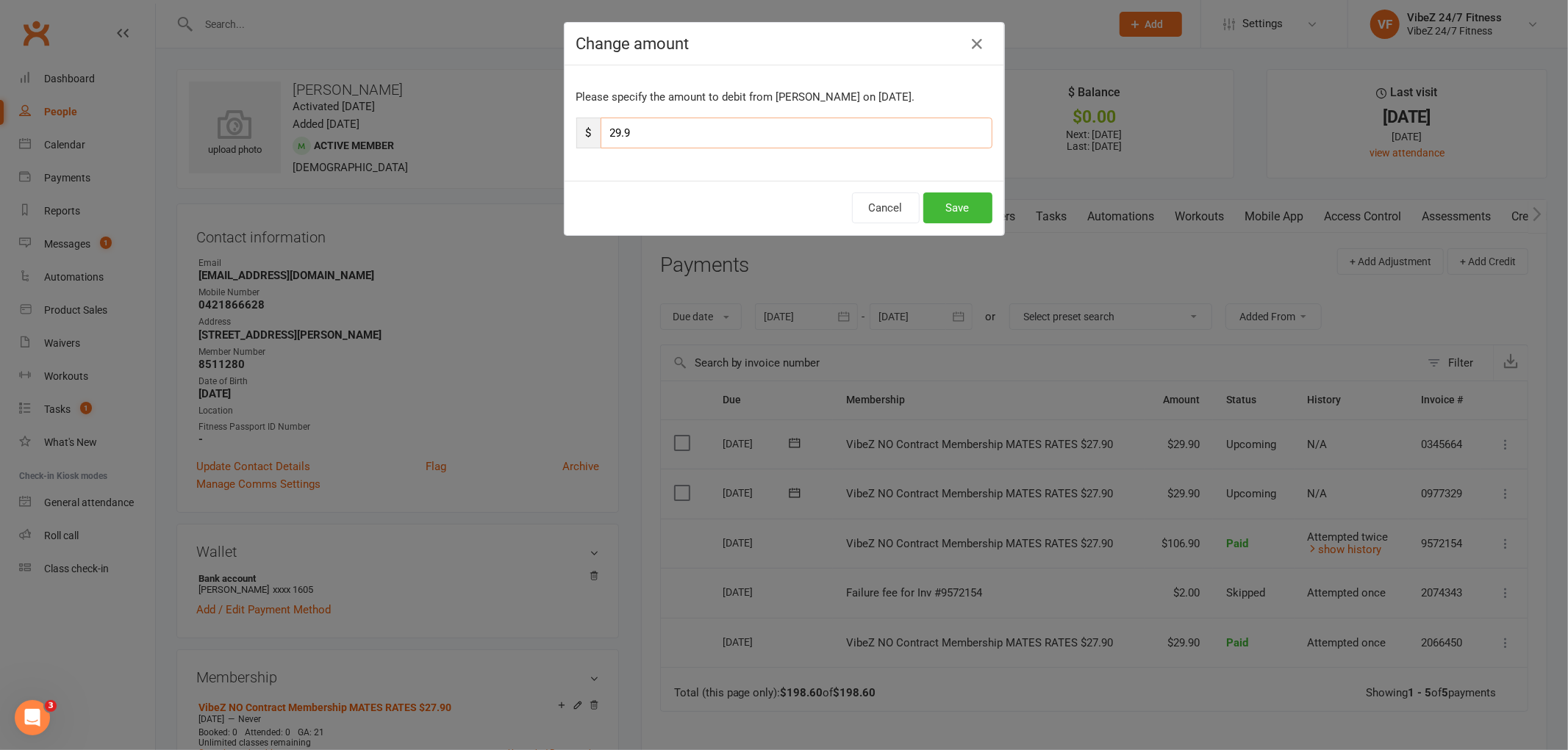
click at [617, 132] on input "29.9" at bounding box center [797, 133] width 392 height 31
type input "35.9"
click at [939, 215] on button "Save" at bounding box center [958, 208] width 69 height 31
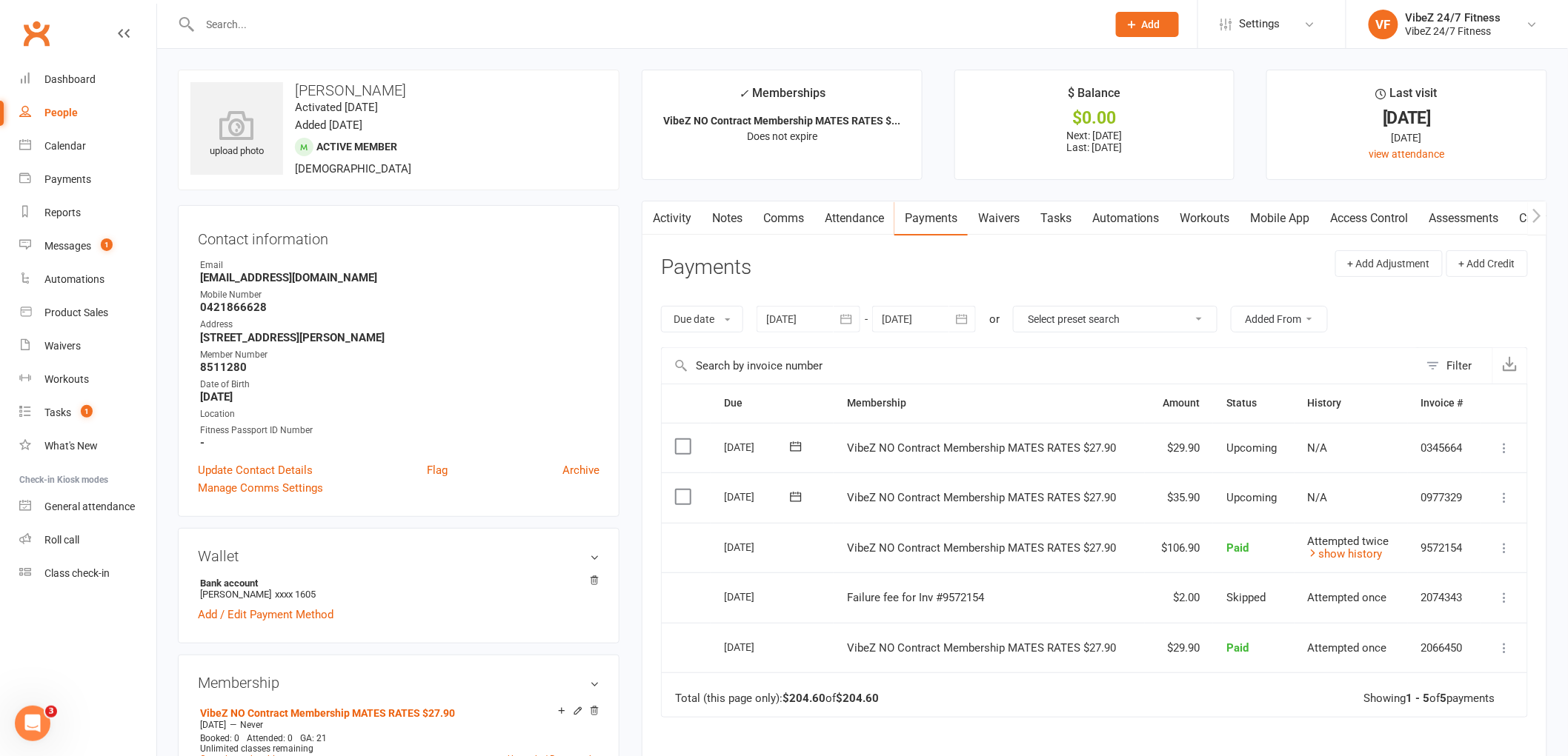
click at [639, 41] on div at bounding box center [637, 24] width 919 height 48
click at [639, 30] on input "text" at bounding box center [646, 24] width 901 height 21
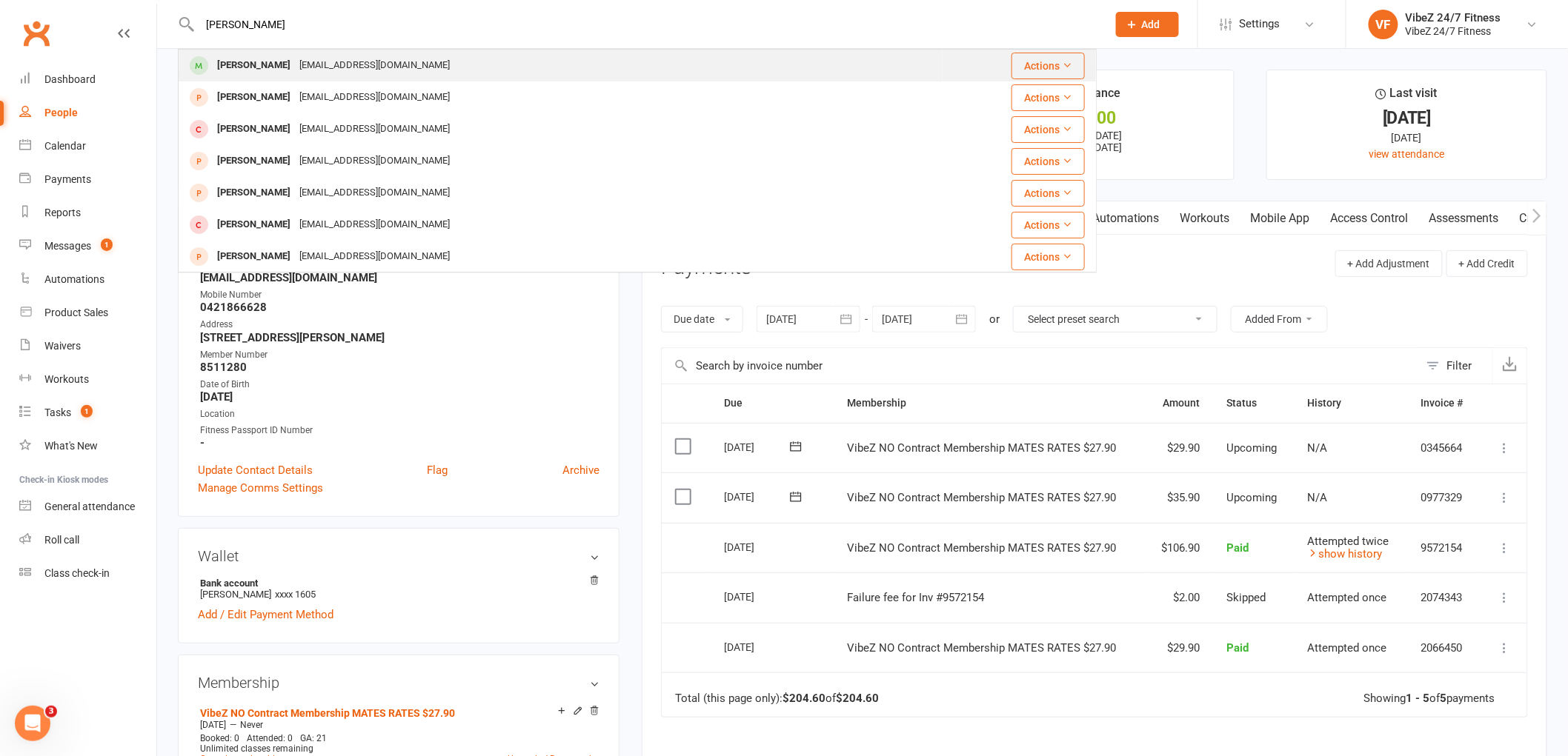
type input "[PERSON_NAME]"
click at [615, 67] on div "[PERSON_NAME] [EMAIL_ADDRESS][DOMAIN_NAME]" at bounding box center [561, 65] width 763 height 30
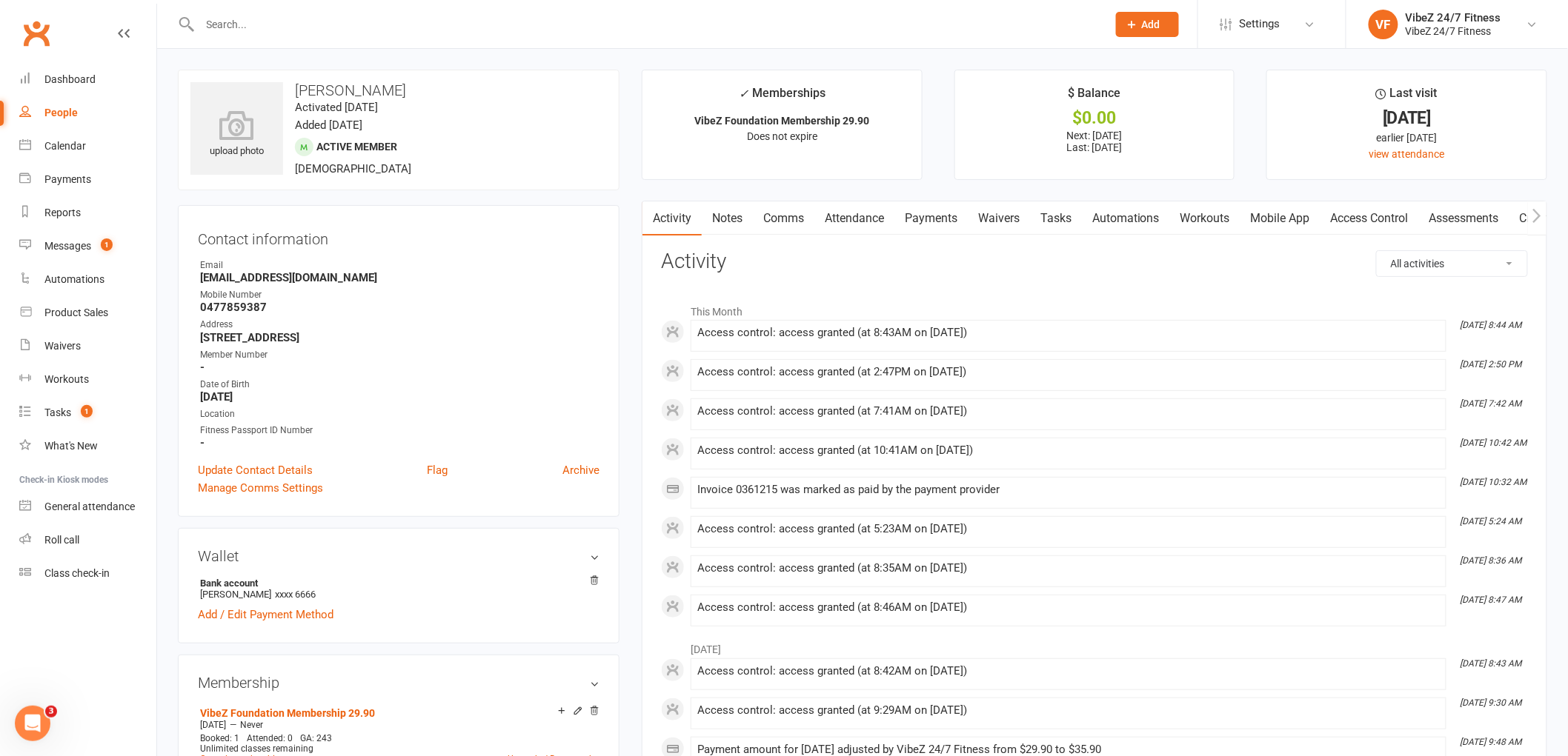
click at [910, 216] on link "Payments" at bounding box center [931, 219] width 73 height 34
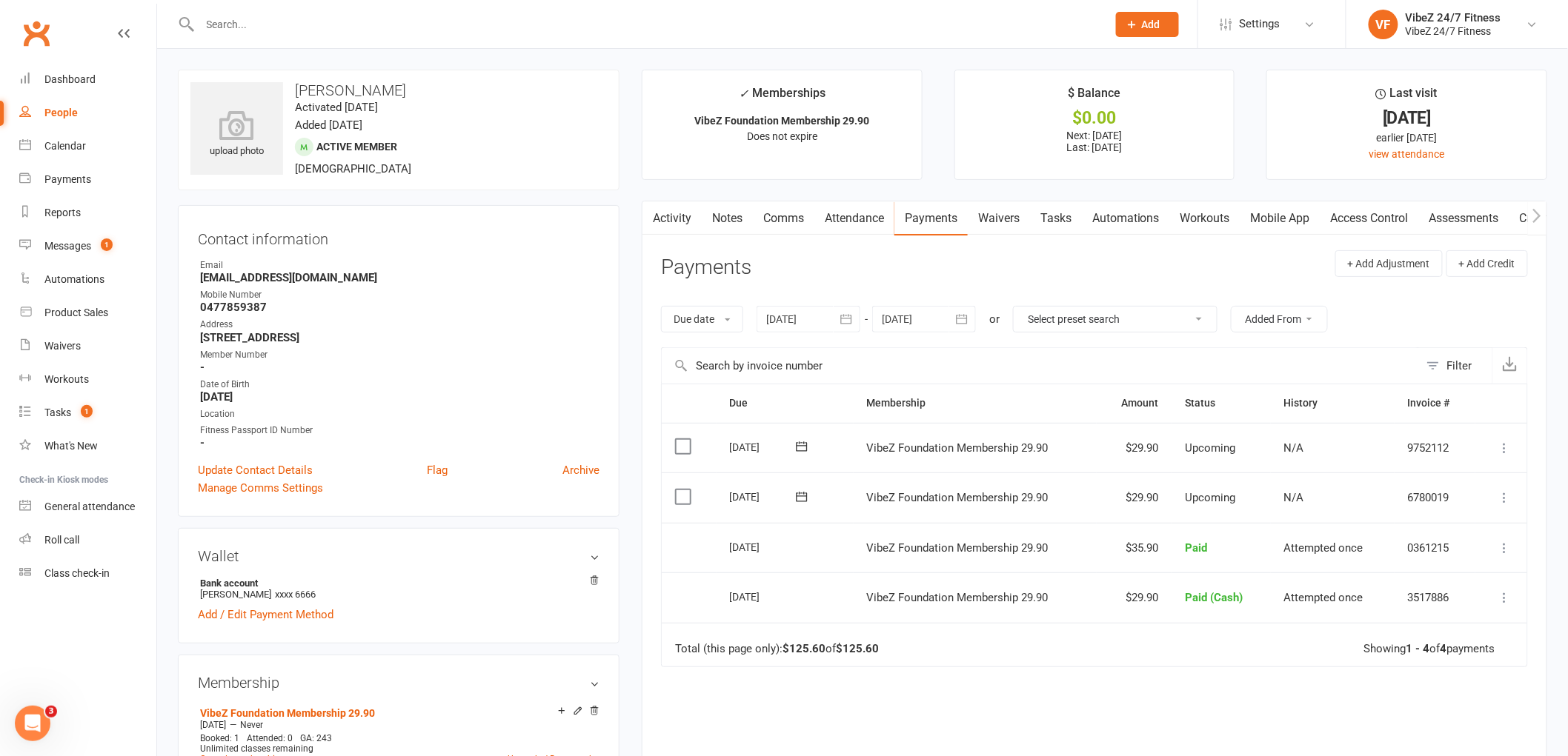
click at [1502, 495] on icon at bounding box center [1505, 497] width 15 height 15
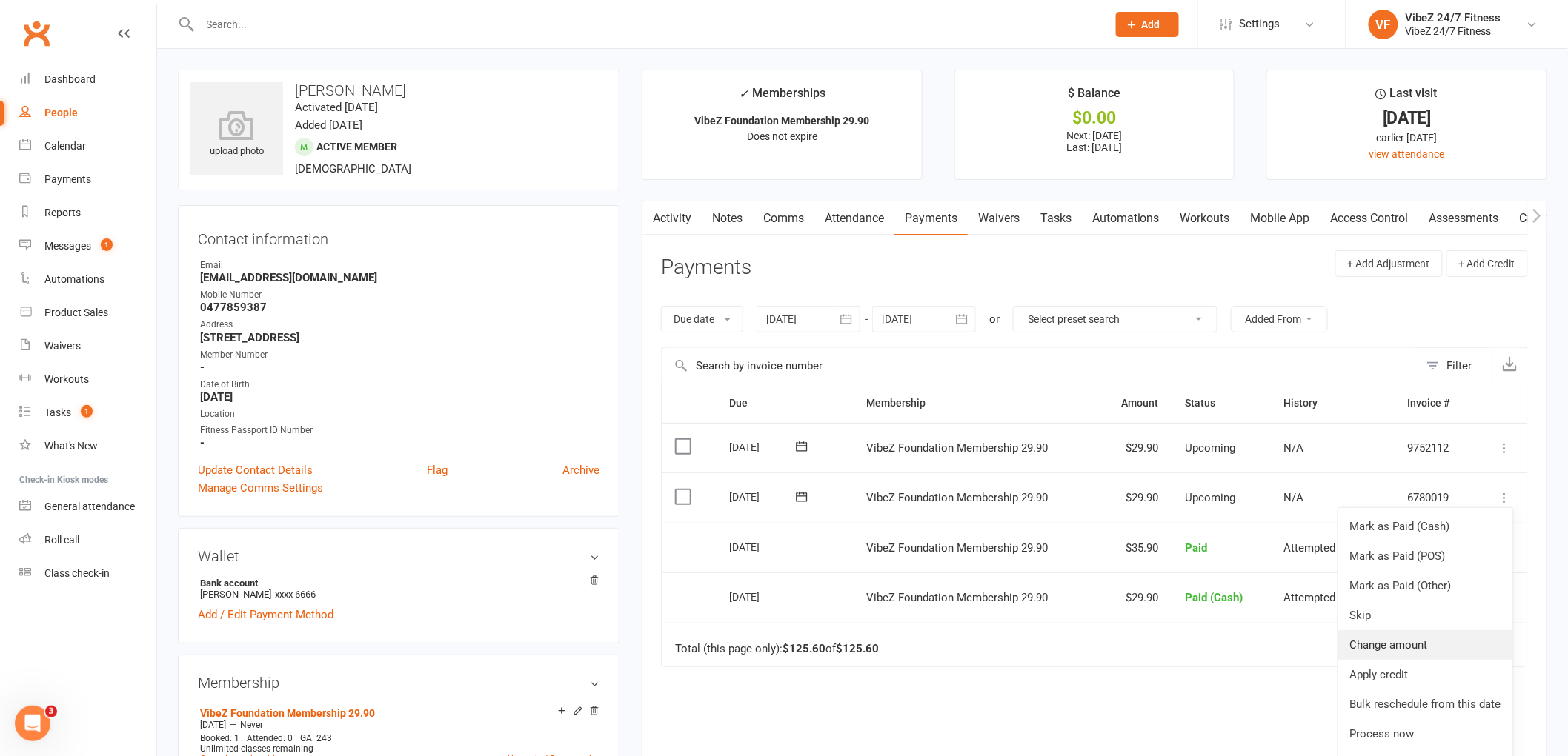
click at [1394, 641] on link "Change amount" at bounding box center [1426, 645] width 175 height 30
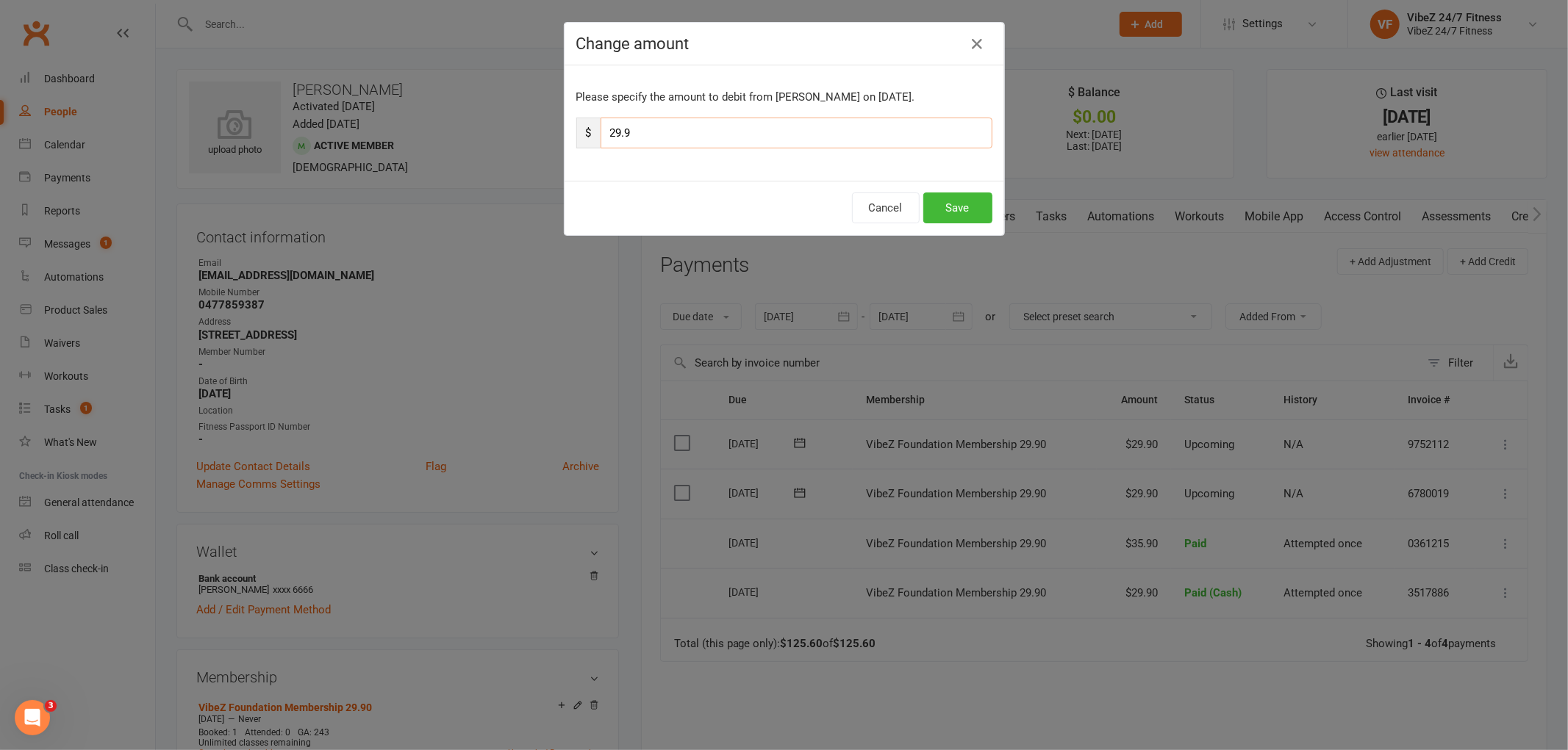
click at [616, 129] on input "29.9" at bounding box center [797, 133] width 392 height 31
type input "32.9"
click at [940, 211] on button "Save" at bounding box center [958, 208] width 69 height 31
